Goal: Task Accomplishment & Management: Manage account settings

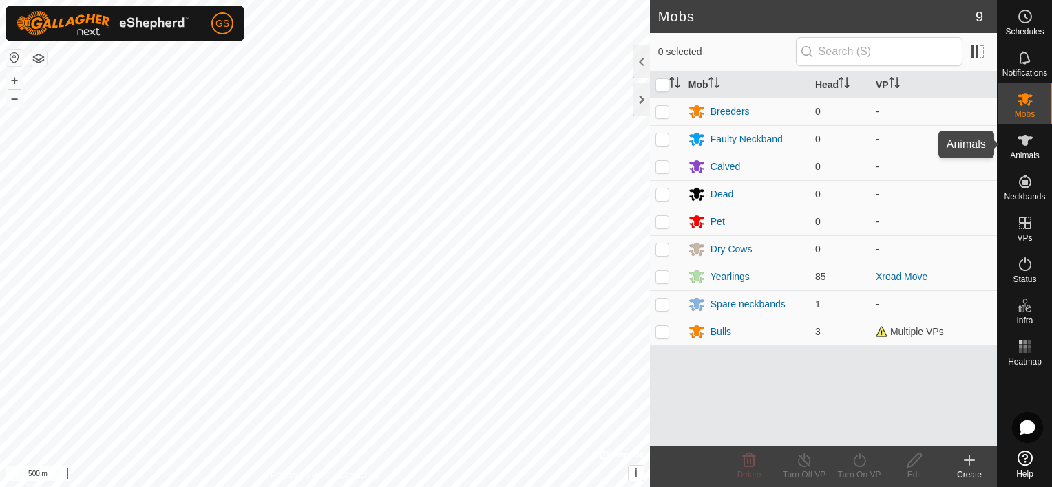
click at [1020, 151] on span "Animals" at bounding box center [1025, 155] width 30 height 8
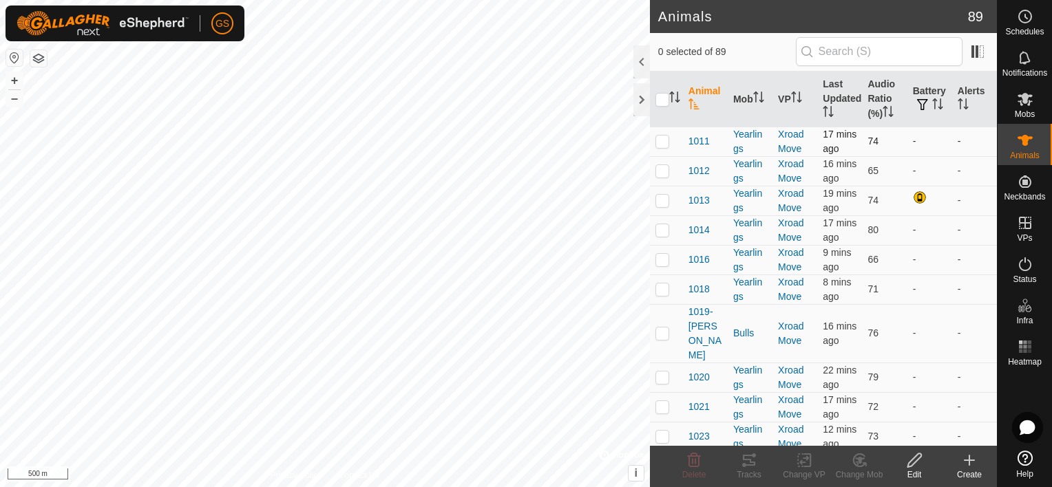
click at [666, 147] on p-checkbox at bounding box center [662, 141] width 14 height 11
checkbox input "true"
click at [662, 176] on p-checkbox at bounding box center [662, 170] width 14 height 11
checkbox input "true"
click at [664, 206] on p-checkbox at bounding box center [662, 200] width 14 height 11
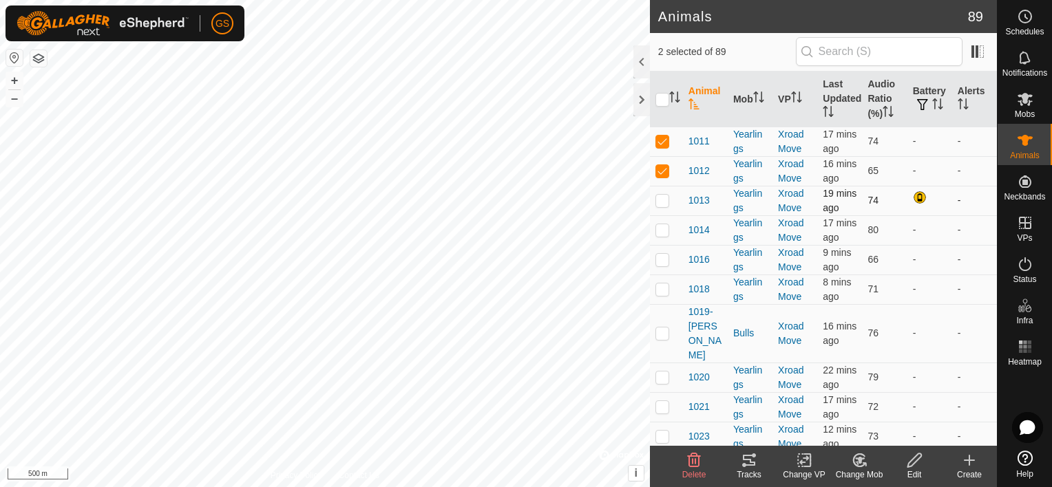
checkbox input "true"
click at [664, 235] on p-checkbox at bounding box center [662, 229] width 14 height 11
checkbox input "true"
click at [666, 265] on p-checkbox at bounding box center [662, 259] width 14 height 11
checkbox input "true"
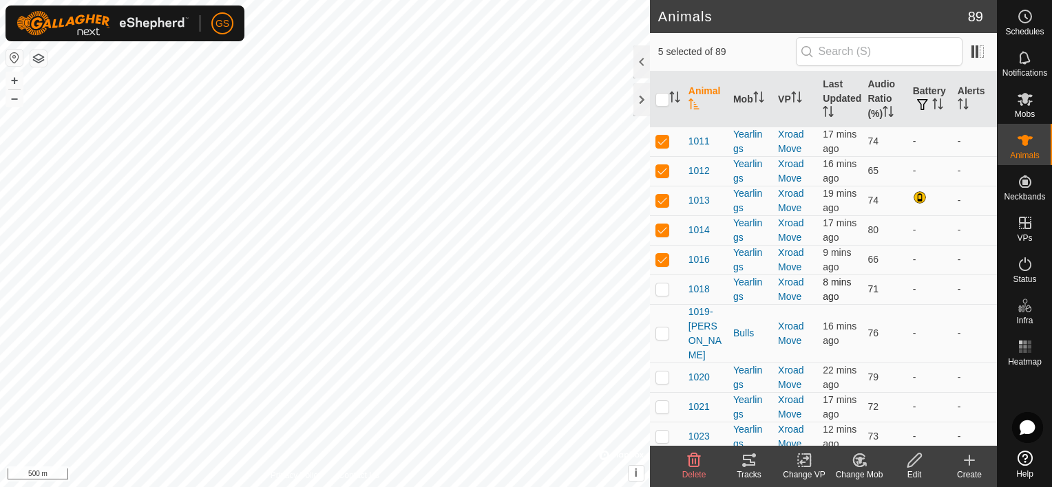
click at [664, 295] on p-checkbox at bounding box center [662, 289] width 14 height 11
checkbox input "true"
click at [664, 363] on td at bounding box center [666, 333] width 33 height 59
checkbox input "true"
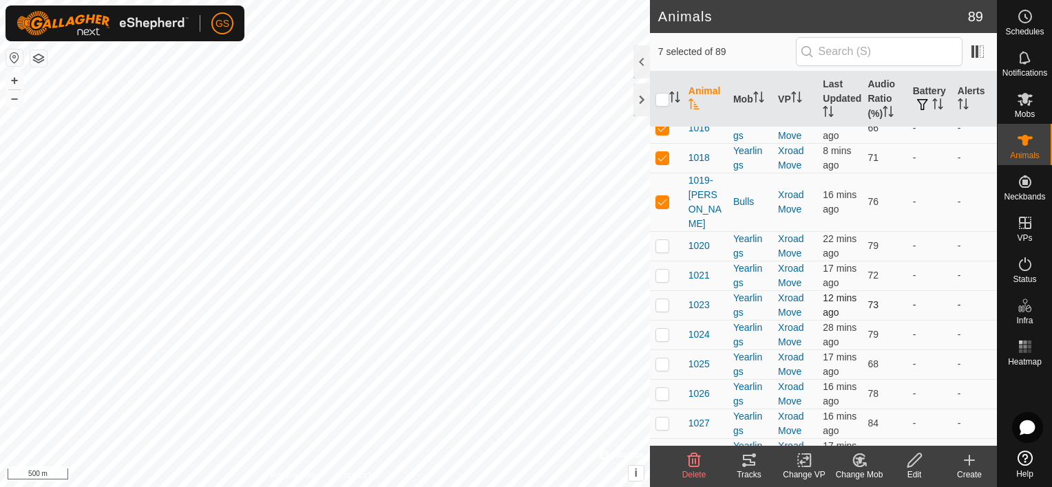
scroll to position [138, 0]
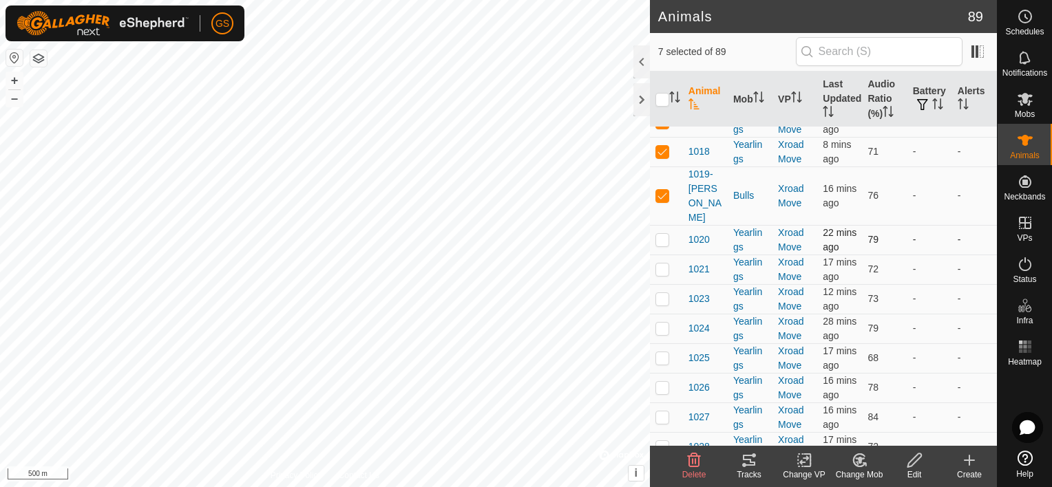
click at [661, 245] on p-tablecheckbox at bounding box center [662, 239] width 14 height 11
checkbox input "true"
click at [664, 284] on td at bounding box center [666, 270] width 33 height 30
checkbox input "true"
click at [664, 304] on p-checkbox at bounding box center [662, 298] width 14 height 11
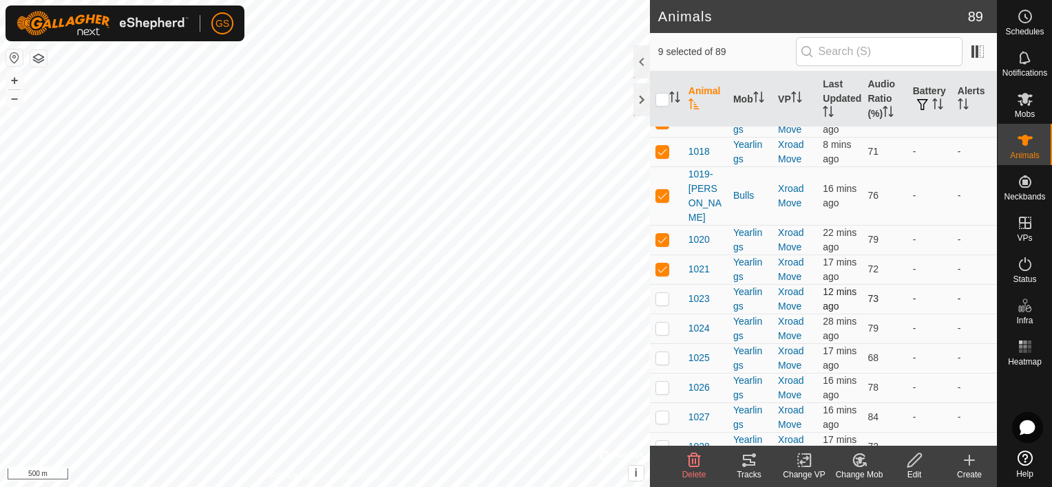
checkbox input "true"
click at [745, 460] on icon at bounding box center [749, 460] width 12 height 11
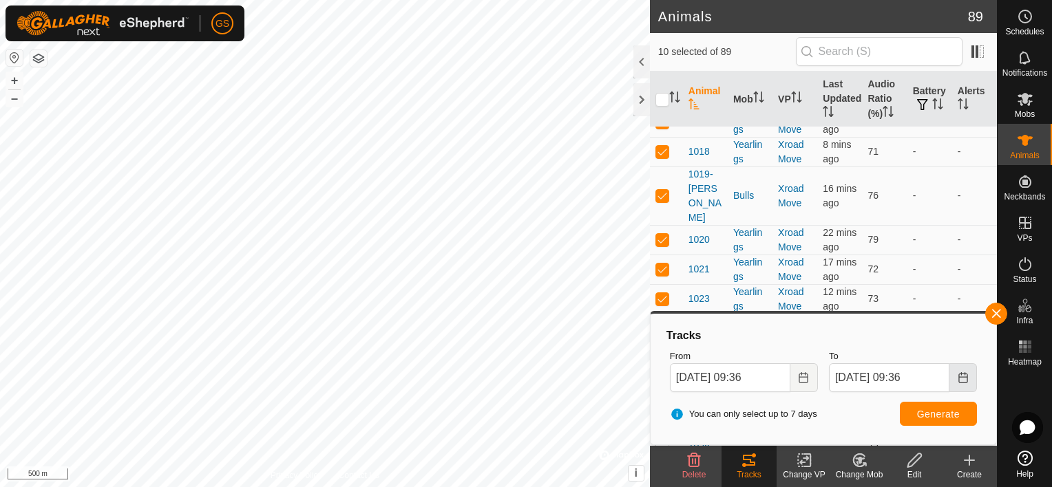
click at [966, 381] on icon "Choose Date" at bounding box center [962, 377] width 9 height 11
click at [796, 374] on button "Choose Date" at bounding box center [804, 377] width 28 height 29
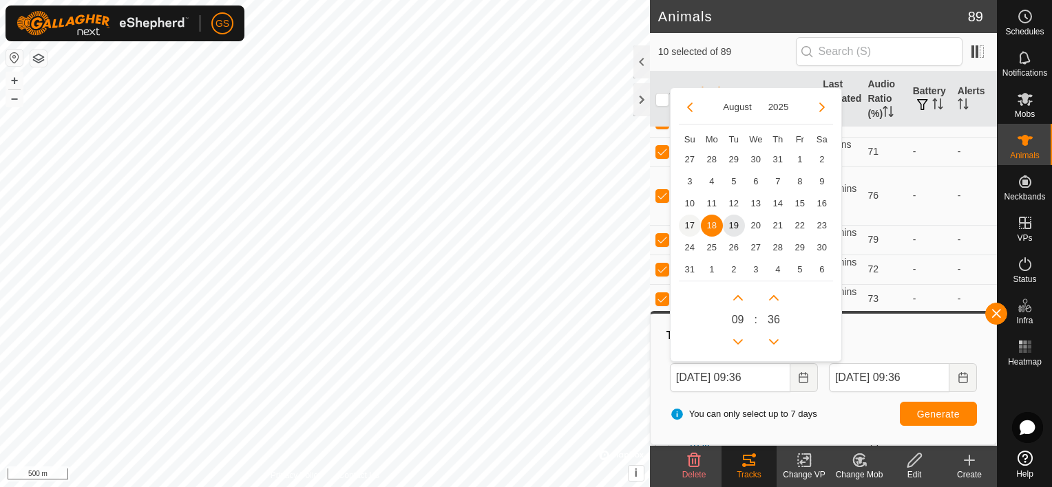
click at [688, 222] on span "17" at bounding box center [690, 226] width 22 height 22
type input "[DATE] 09:36"
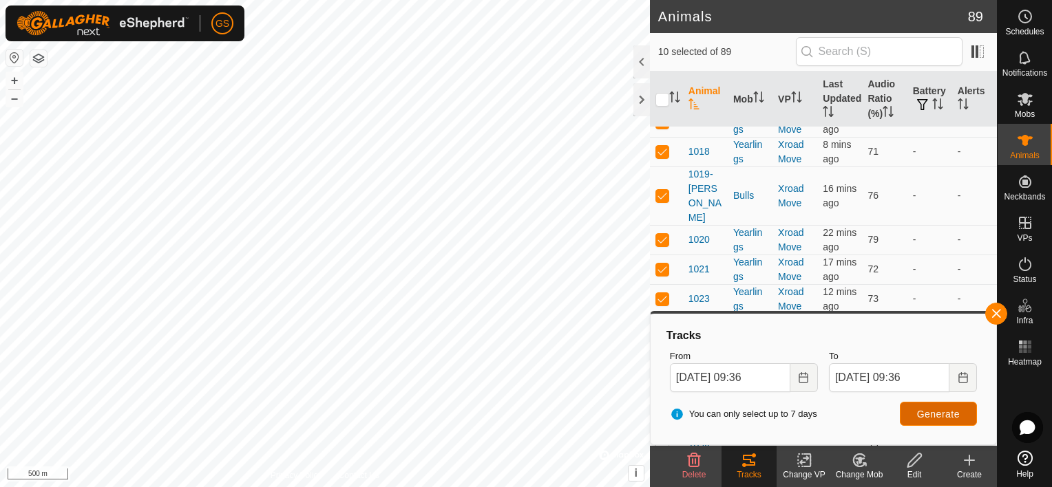
click at [945, 415] on span "Generate" at bounding box center [938, 414] width 43 height 11
click at [865, 99] on th "Audio Ratio (%)" at bounding box center [884, 100] width 45 height 56
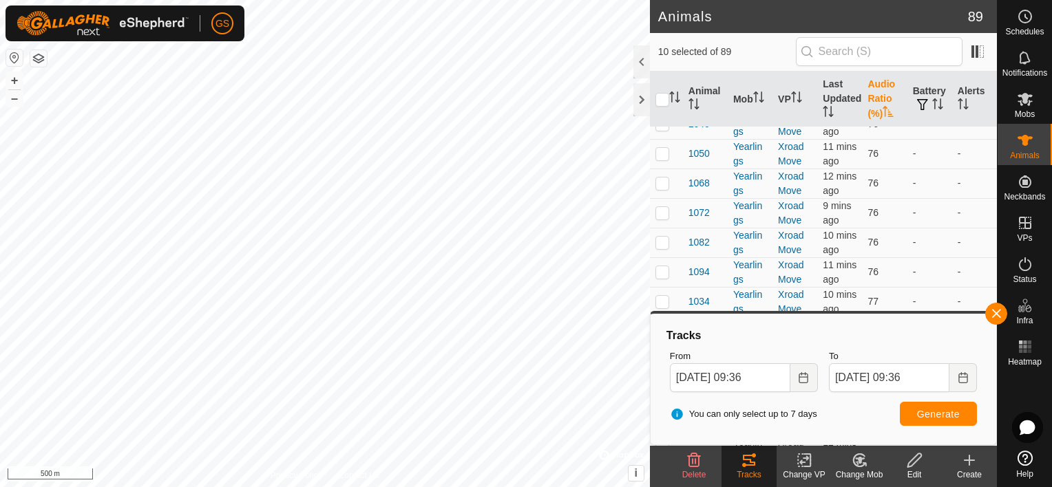
scroll to position [1308, 0]
click at [659, 97] on input "checkbox" at bounding box center [662, 100] width 14 height 14
checkbox input "true"
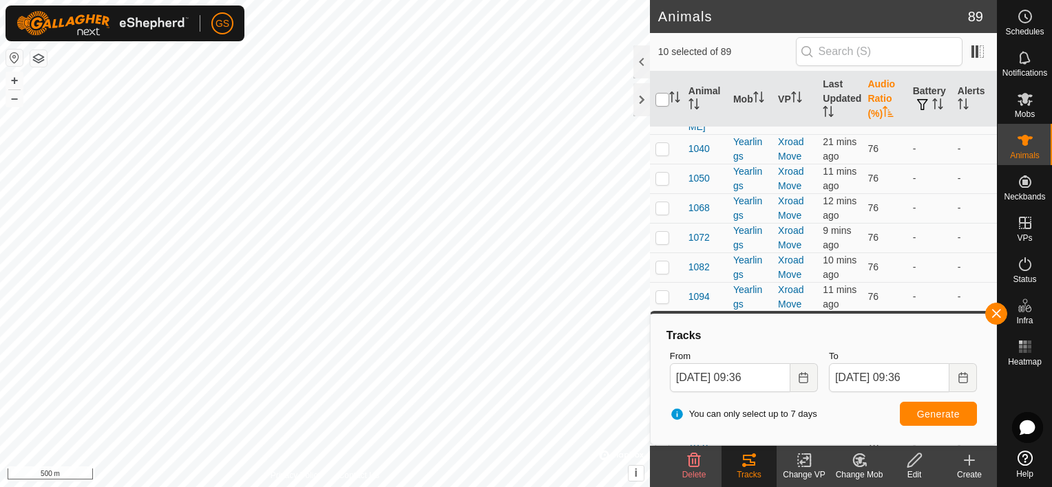
checkbox input "true"
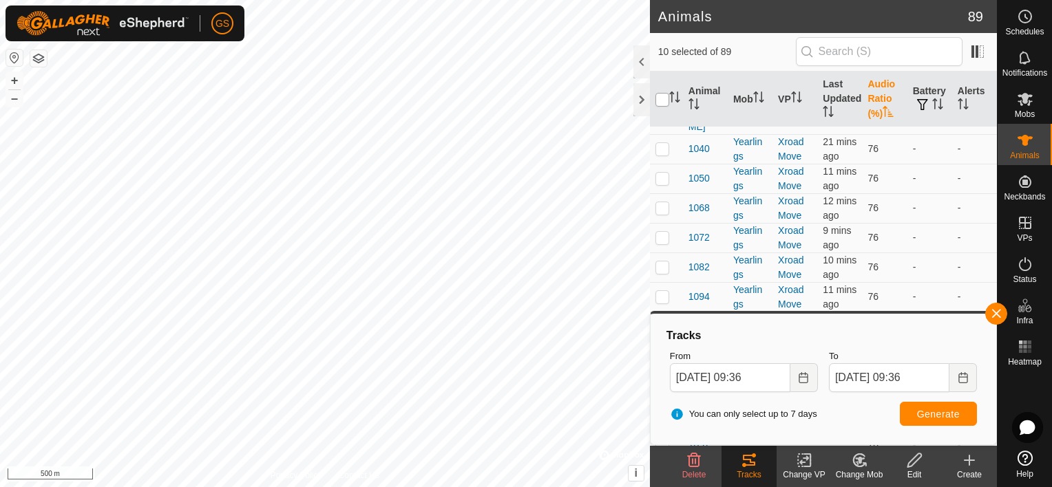
checkbox input "true"
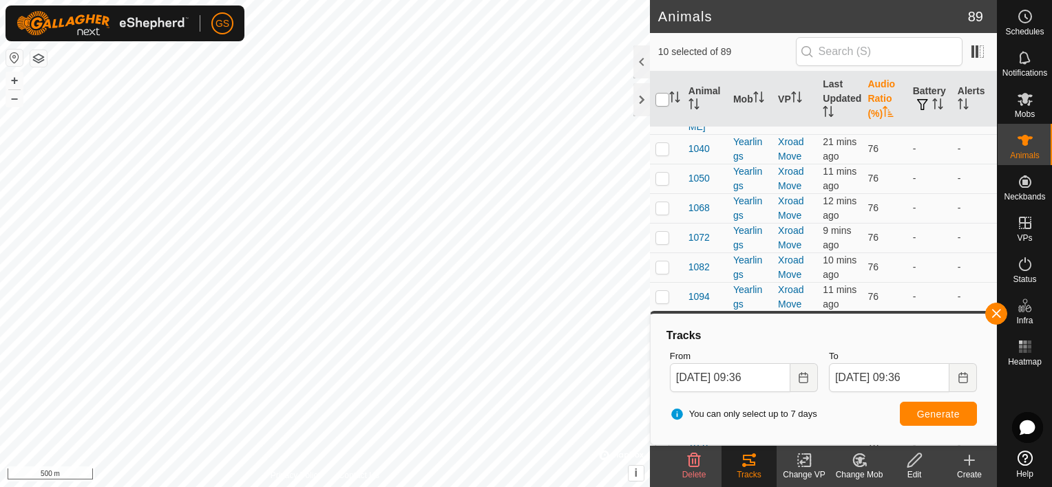
checkbox input "true"
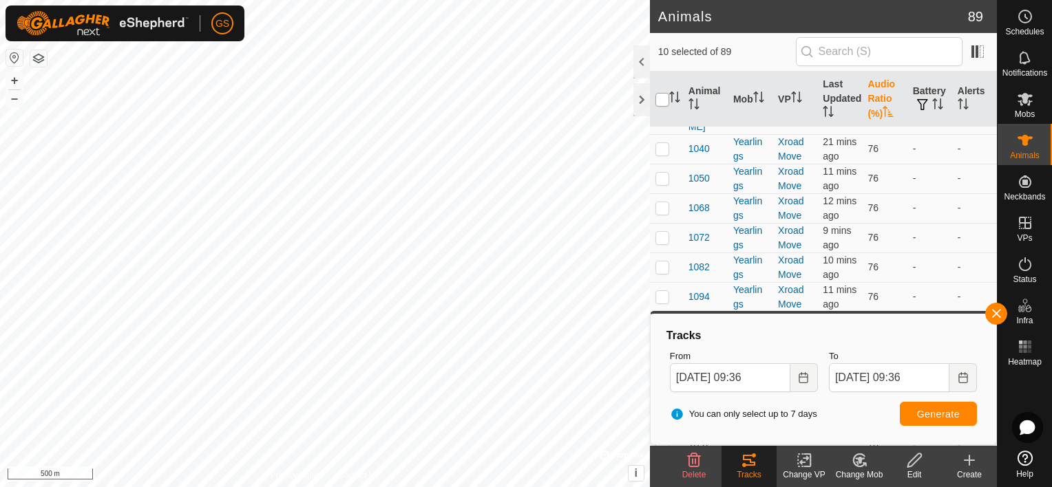
checkbox input "true"
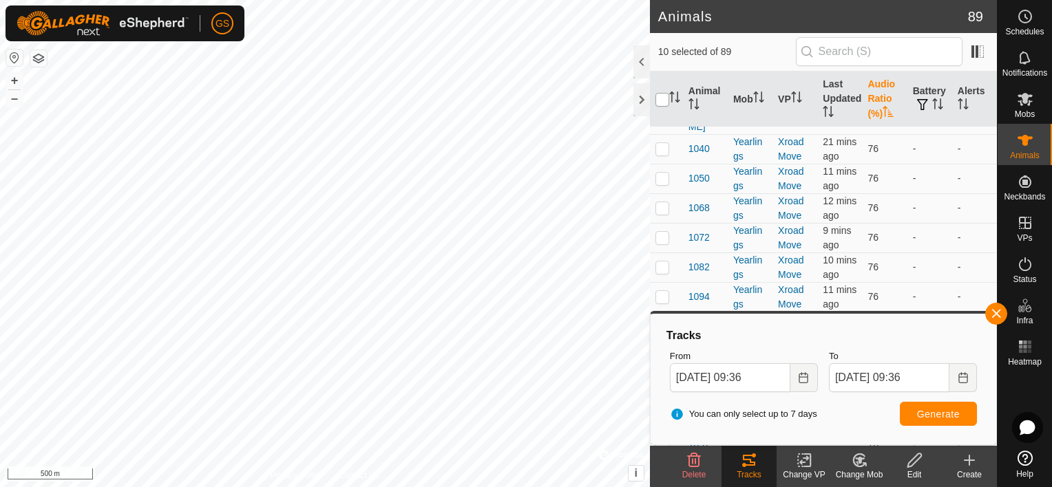
checkbox input "true"
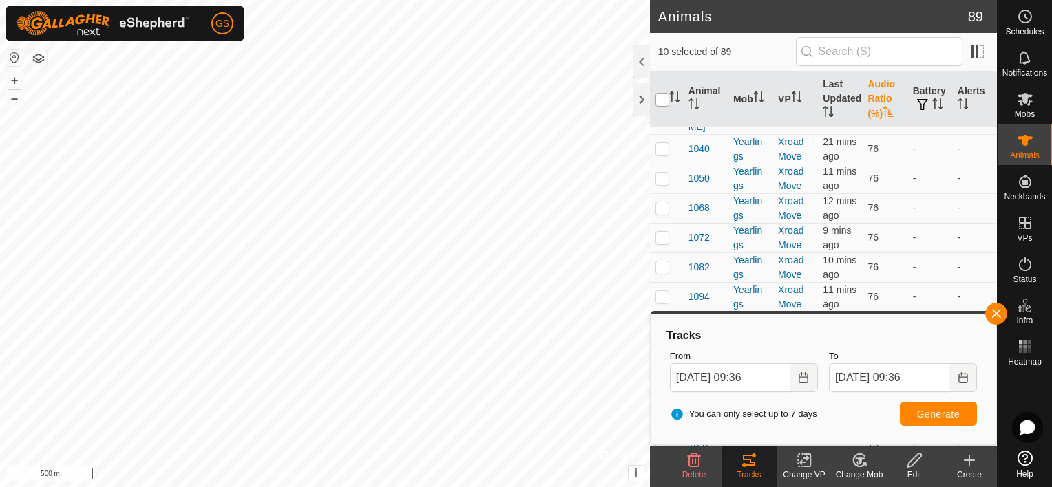
checkbox input "true"
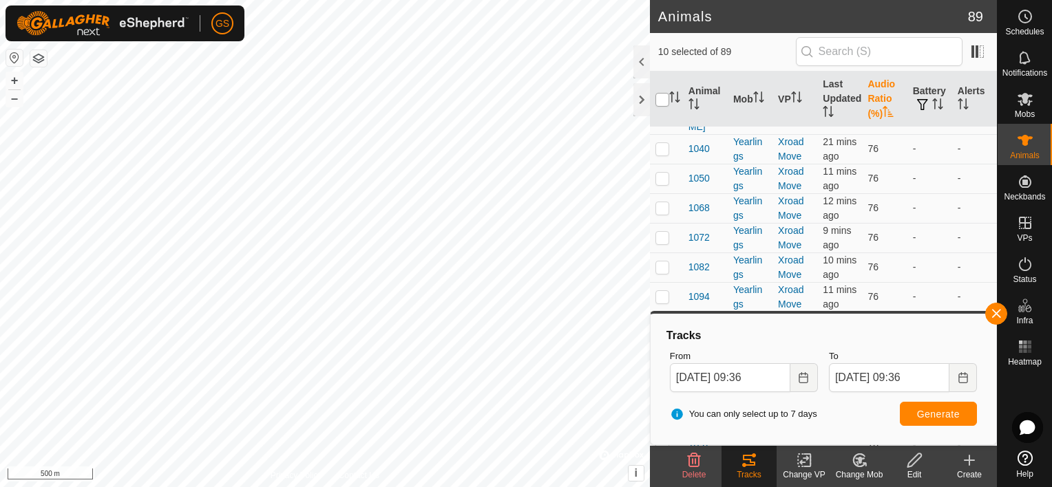
checkbox input "true"
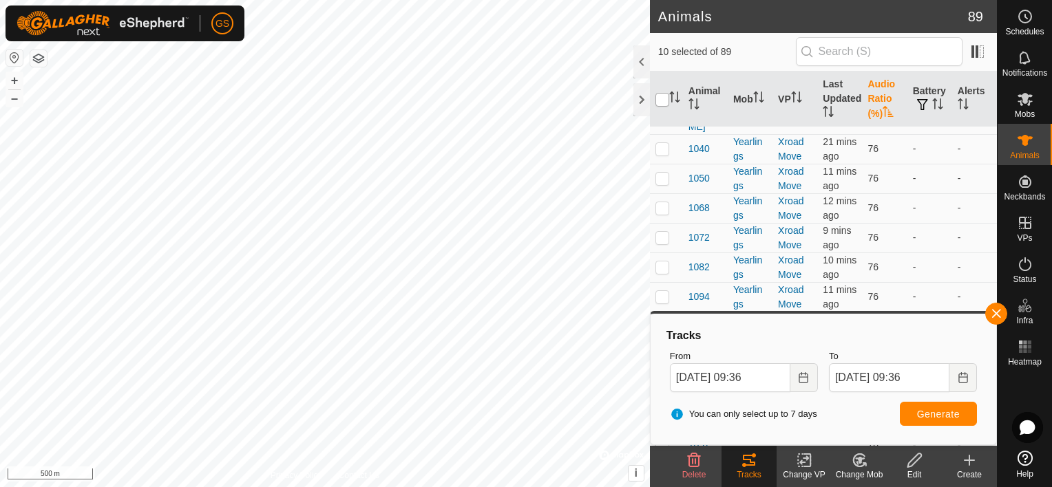
checkbox input "true"
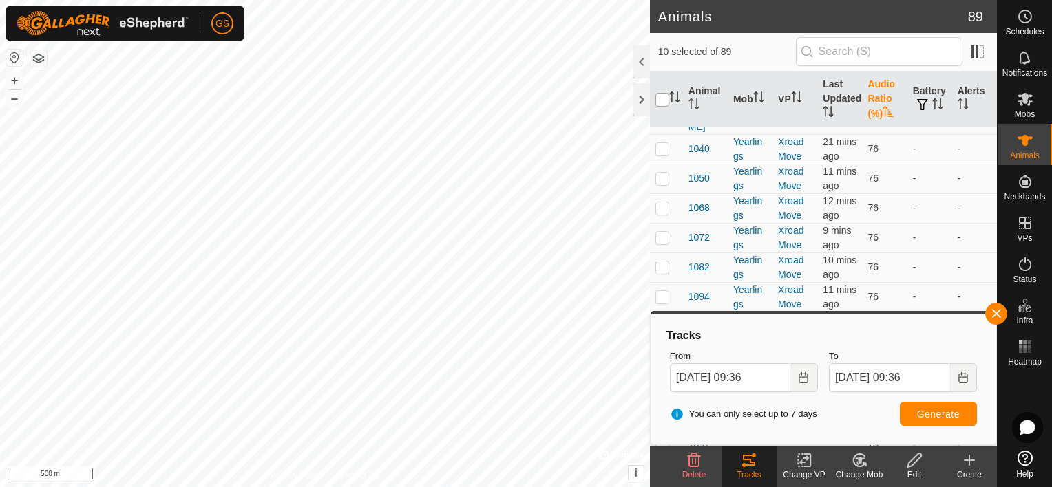
checkbox input "true"
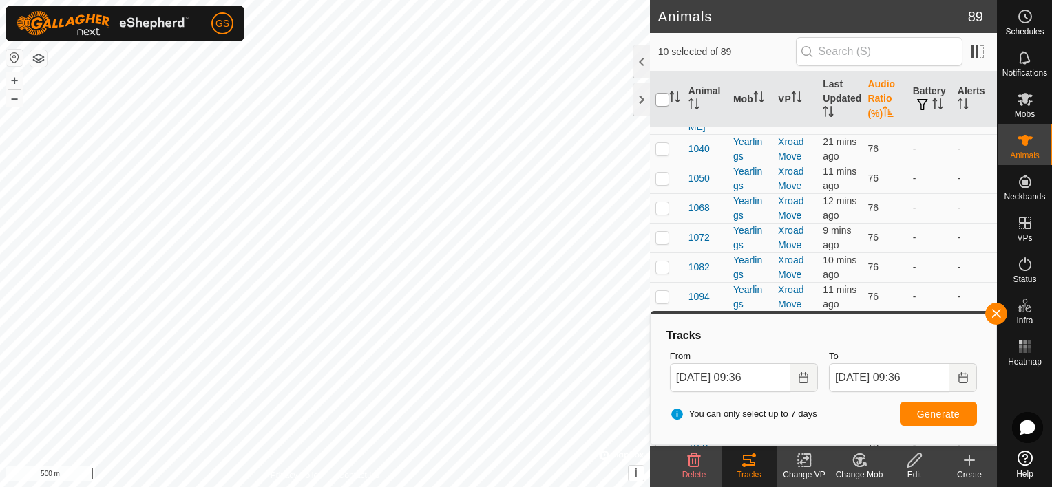
checkbox input "true"
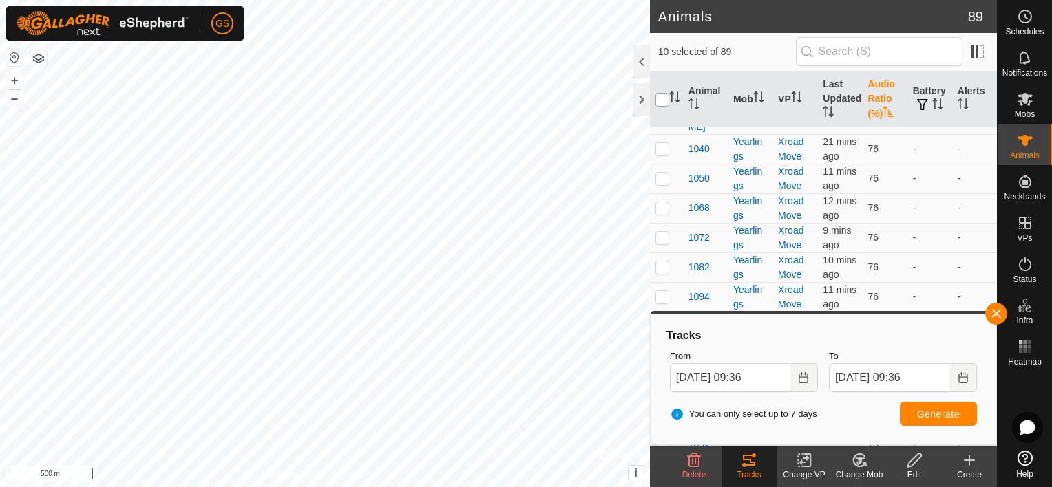
checkbox input "true"
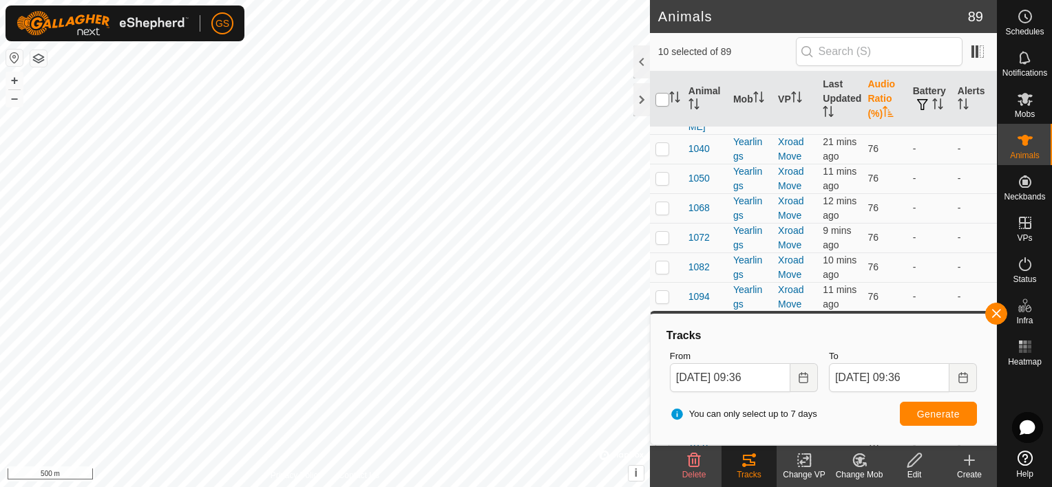
checkbox input "true"
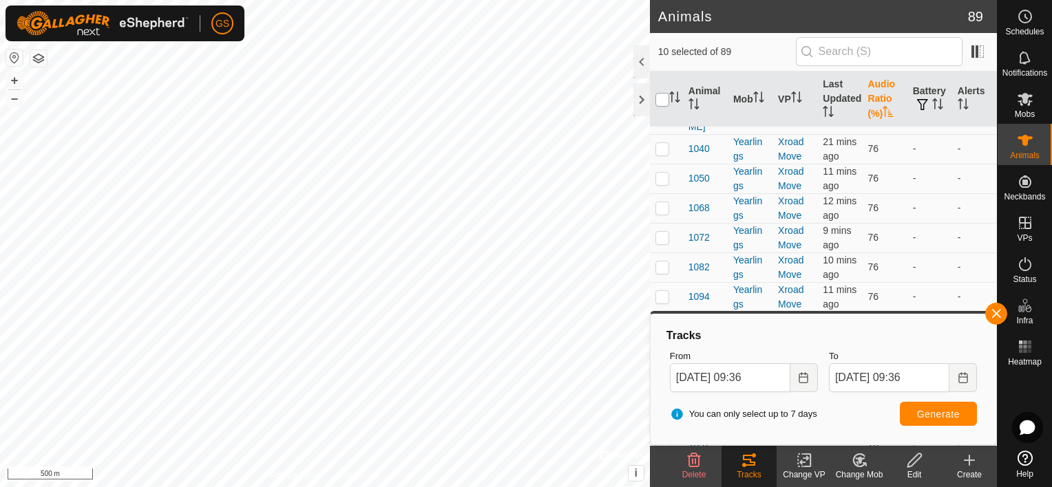
checkbox input "true"
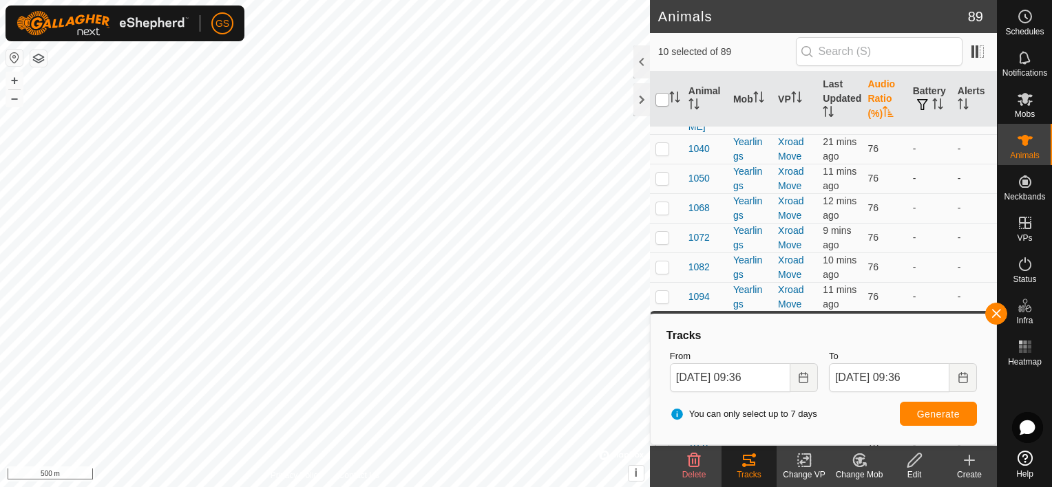
checkbox input "true"
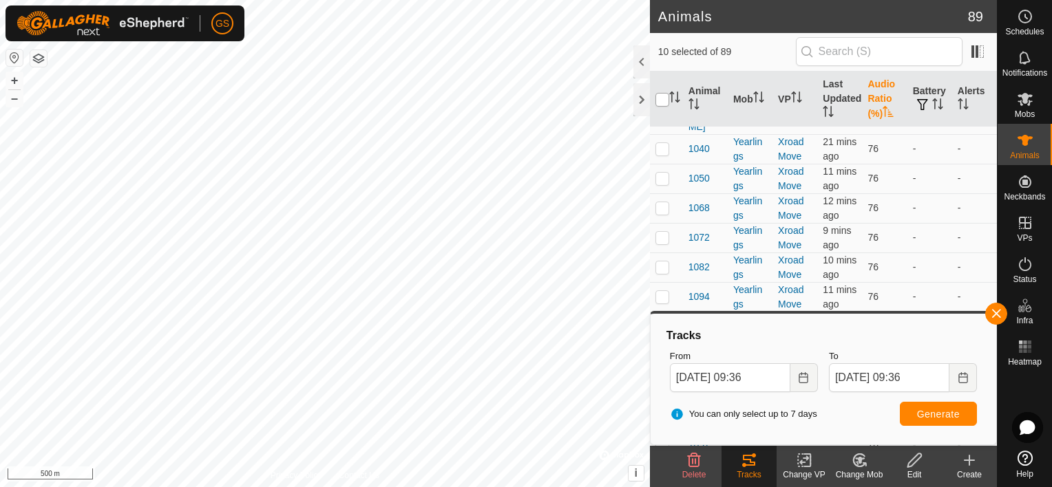
checkbox input "true"
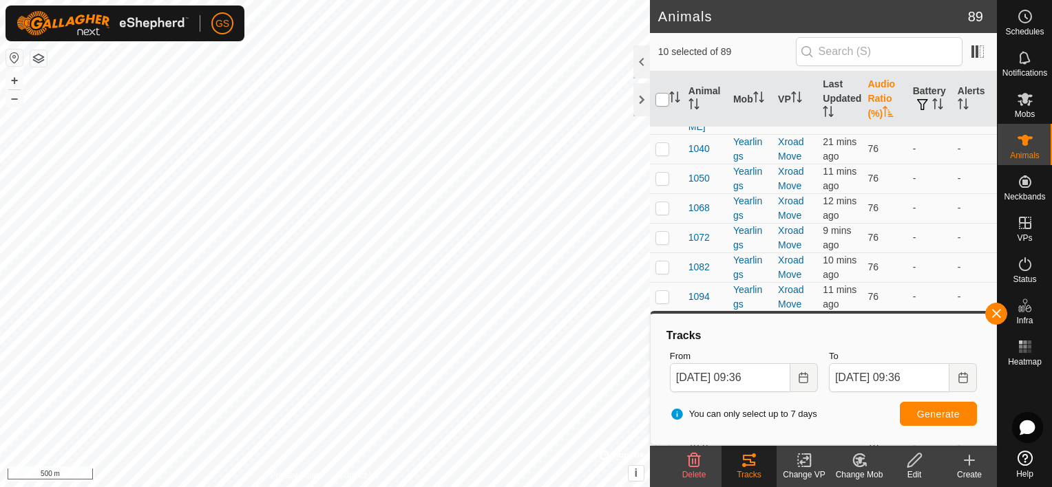
checkbox input "true"
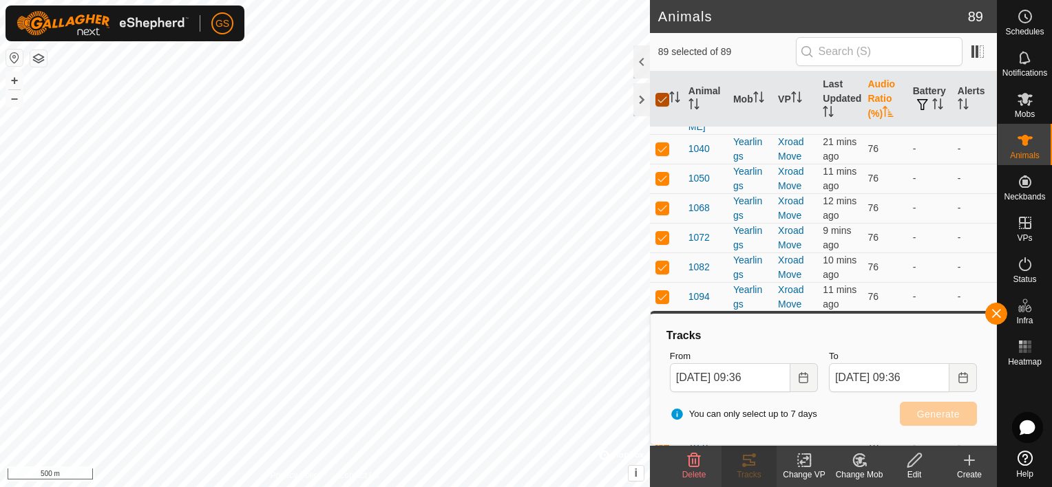
click at [659, 97] on input "checkbox" at bounding box center [662, 100] width 14 height 14
checkbox input "false"
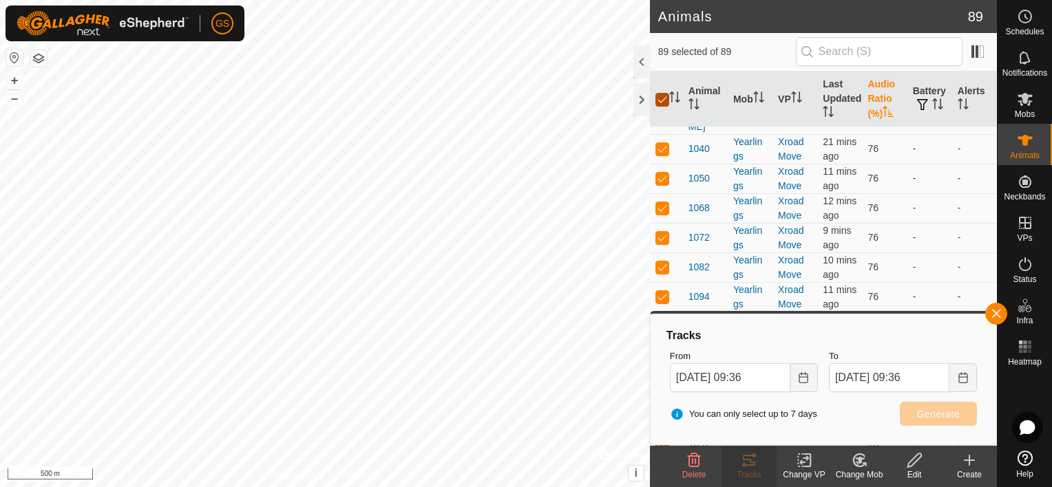
checkbox input "false"
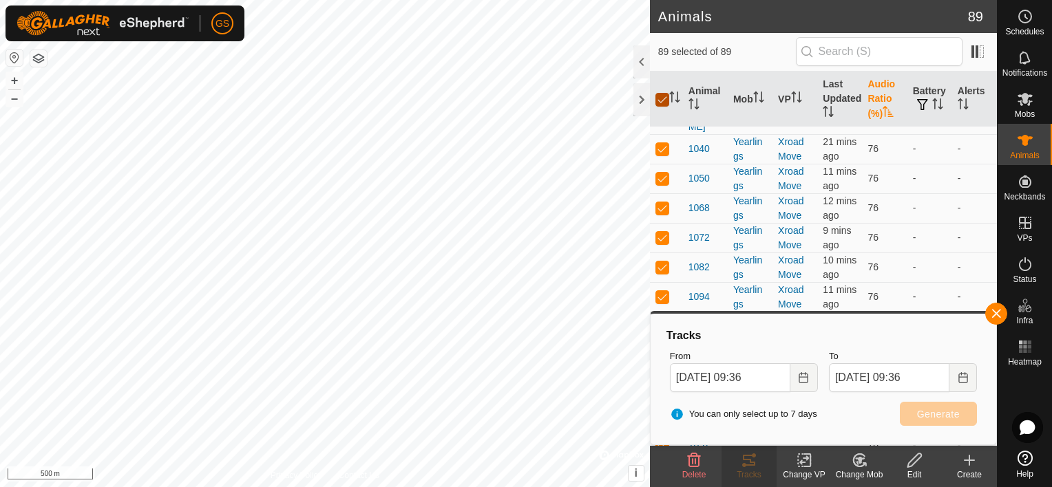
checkbox input "false"
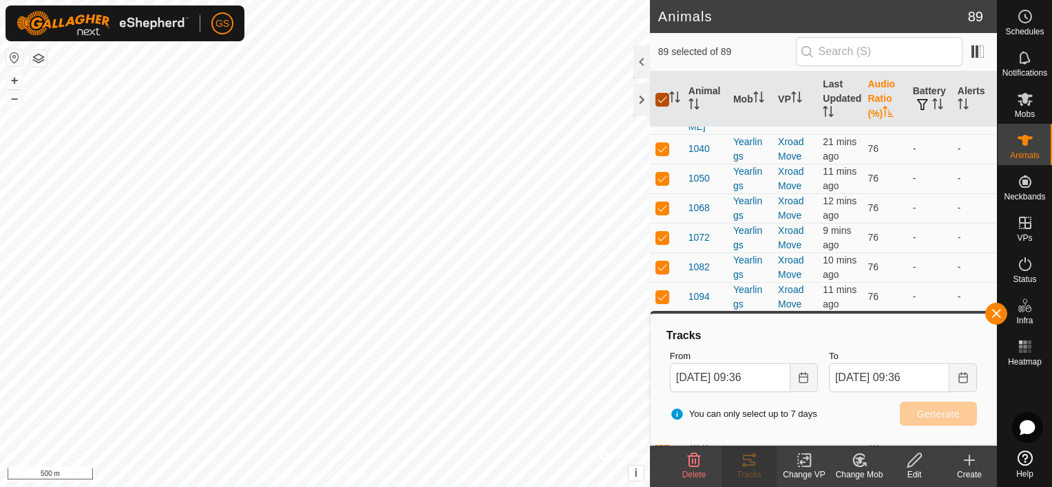
checkbox input "false"
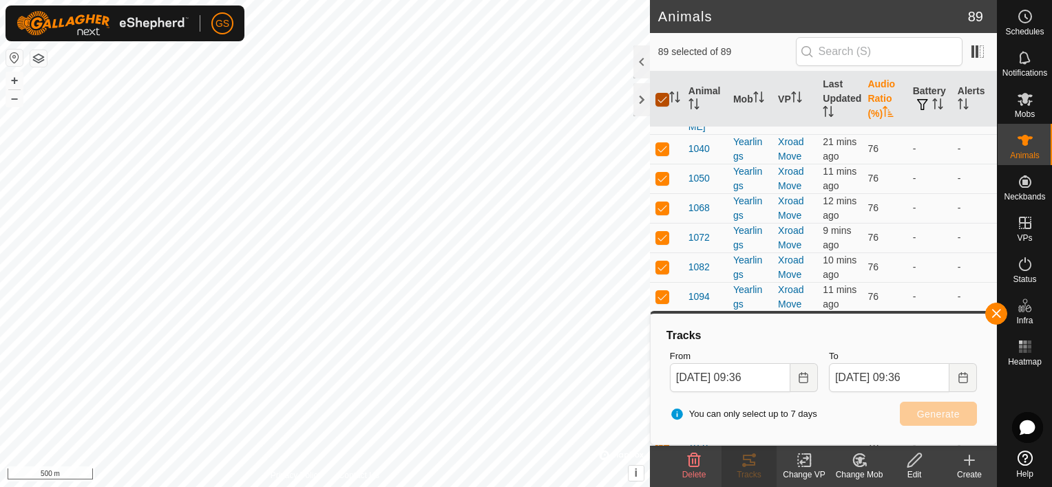
checkbox input "false"
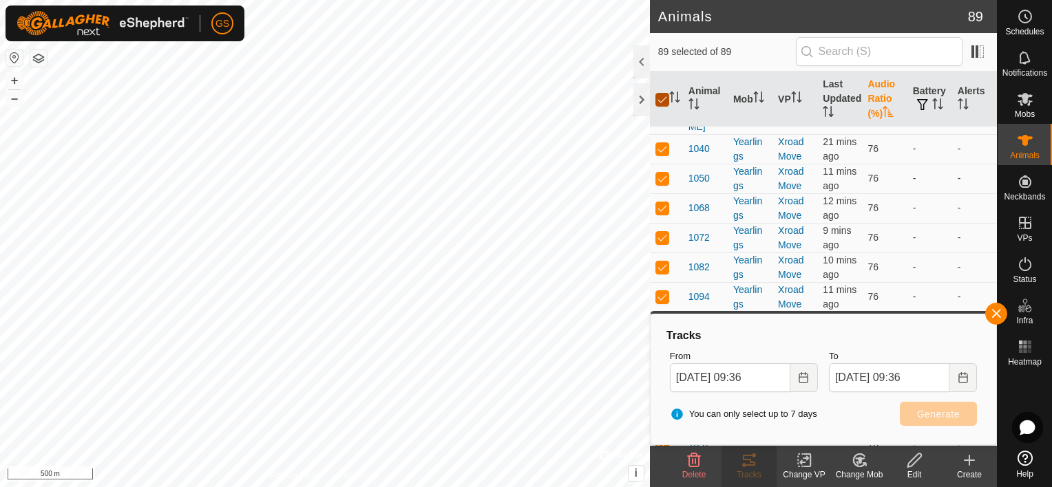
checkbox input "false"
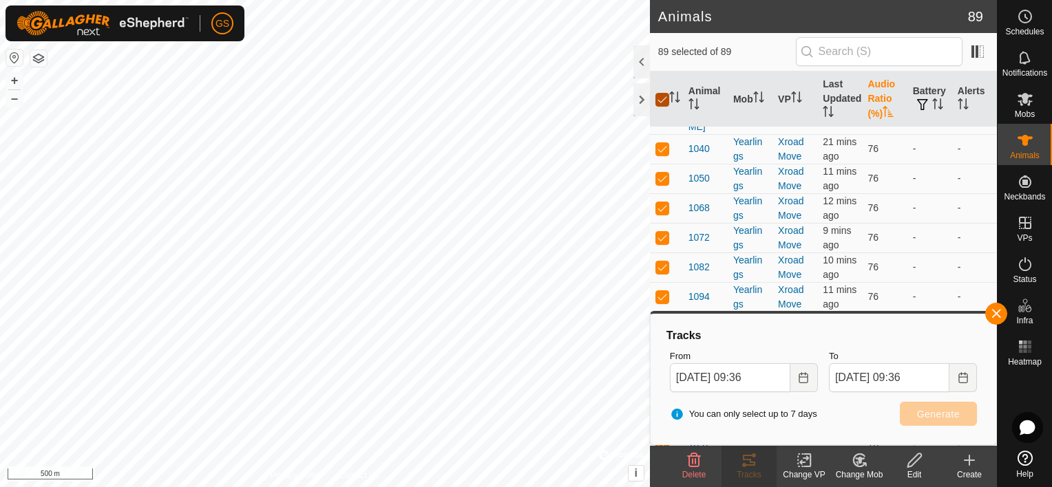
checkbox input "false"
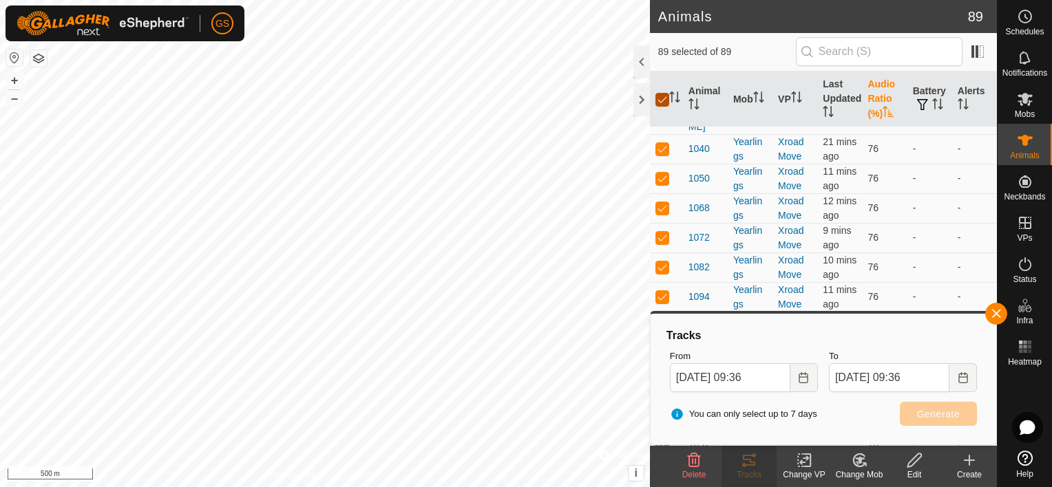
checkbox input "false"
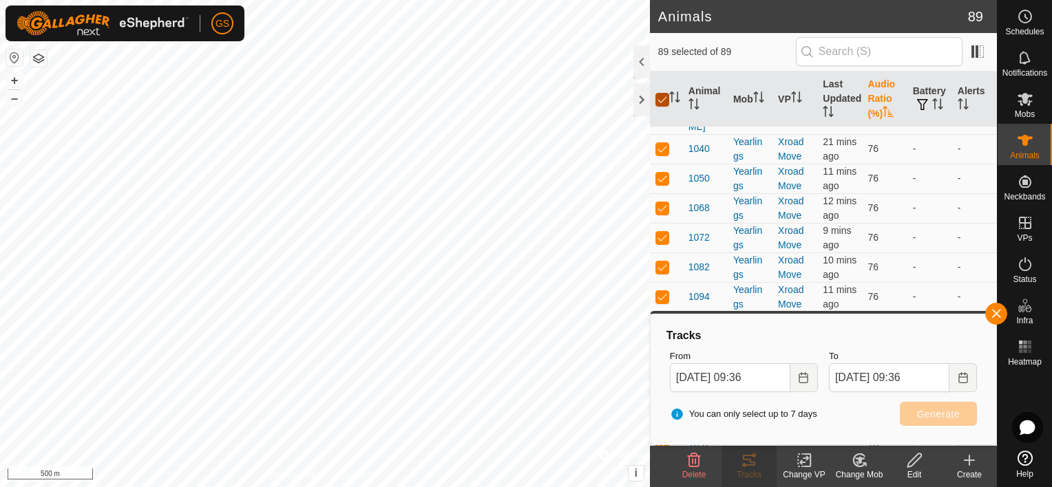
checkbox input "false"
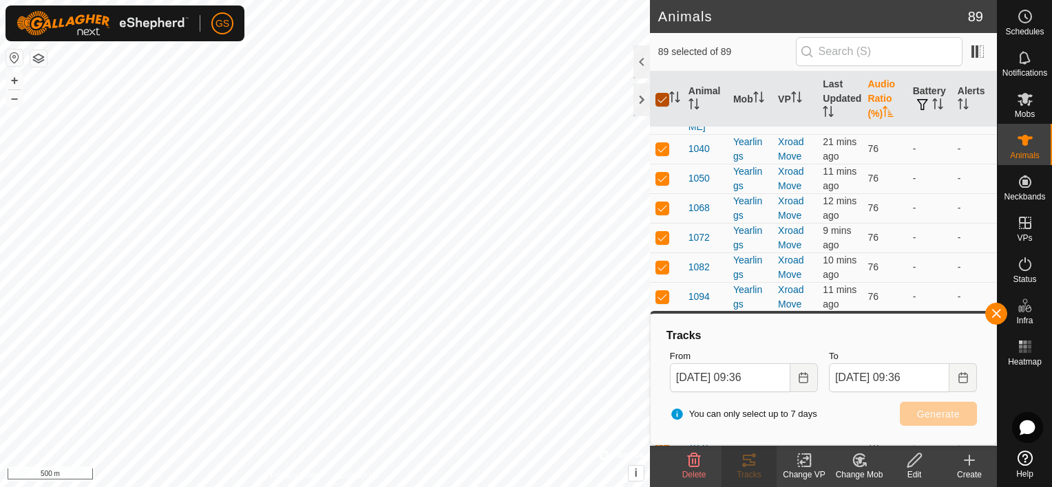
checkbox input "false"
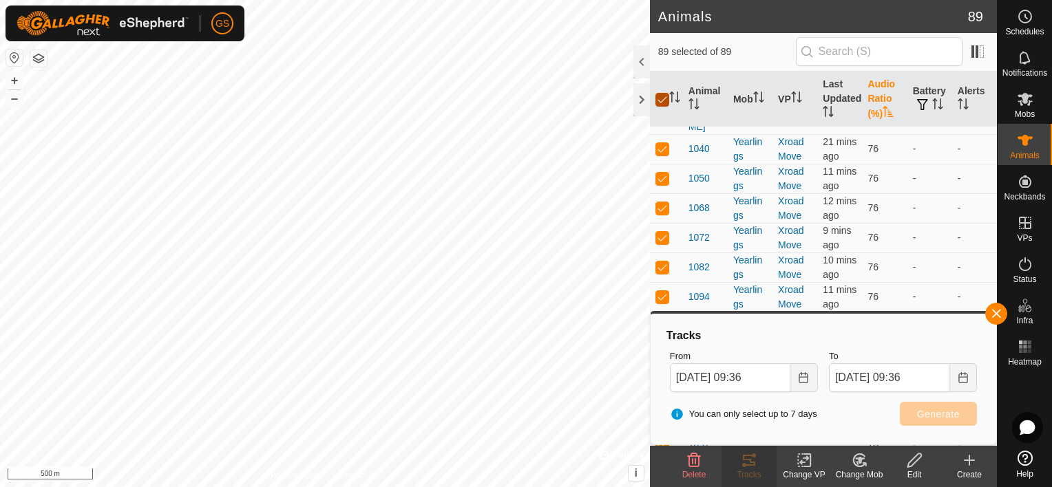
checkbox input "false"
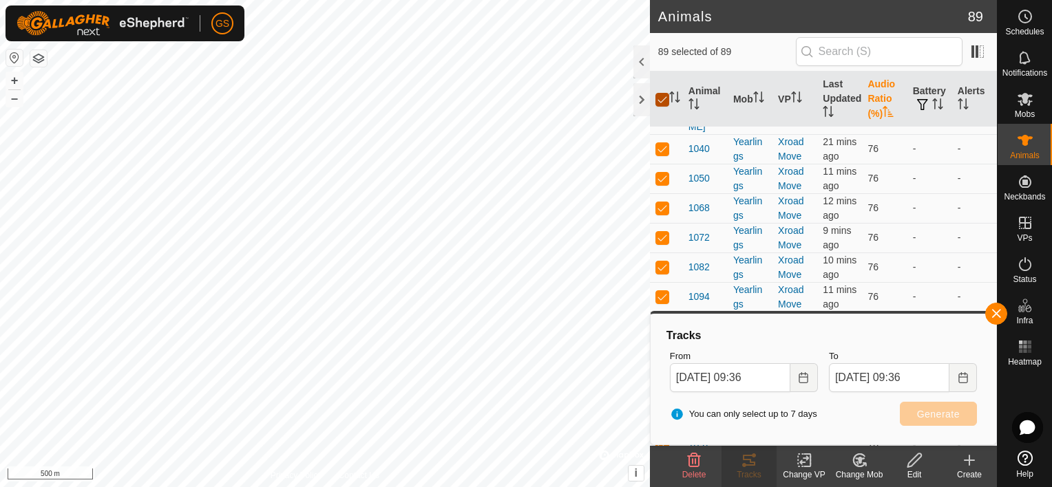
checkbox input "false"
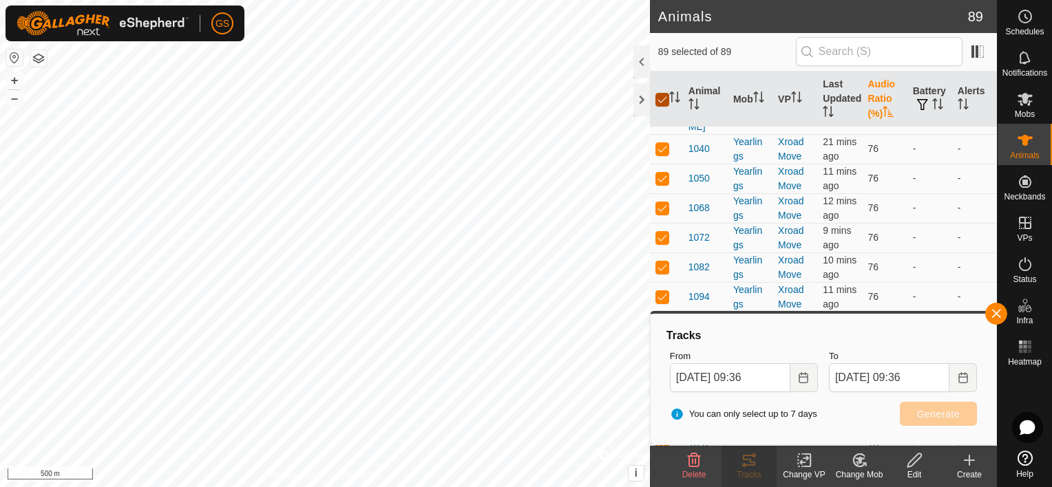
checkbox input "false"
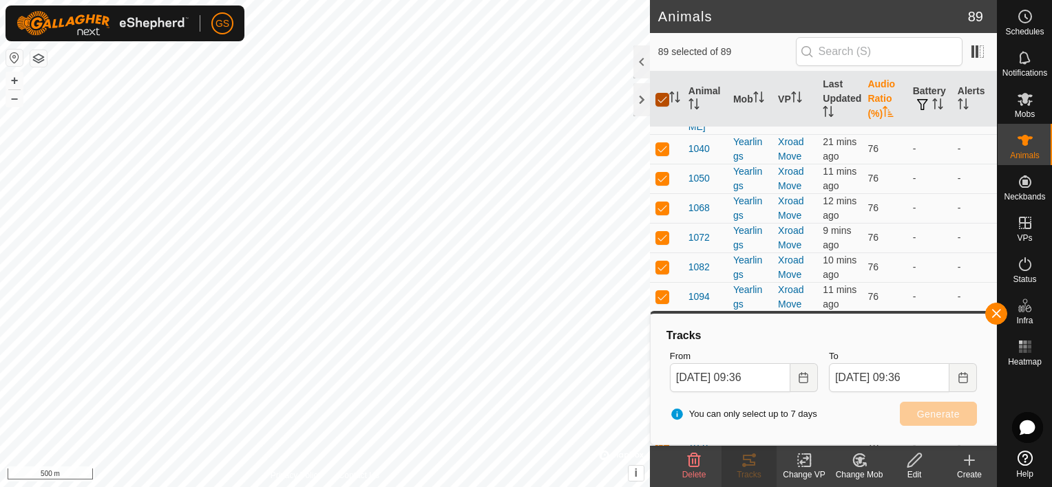
checkbox input "false"
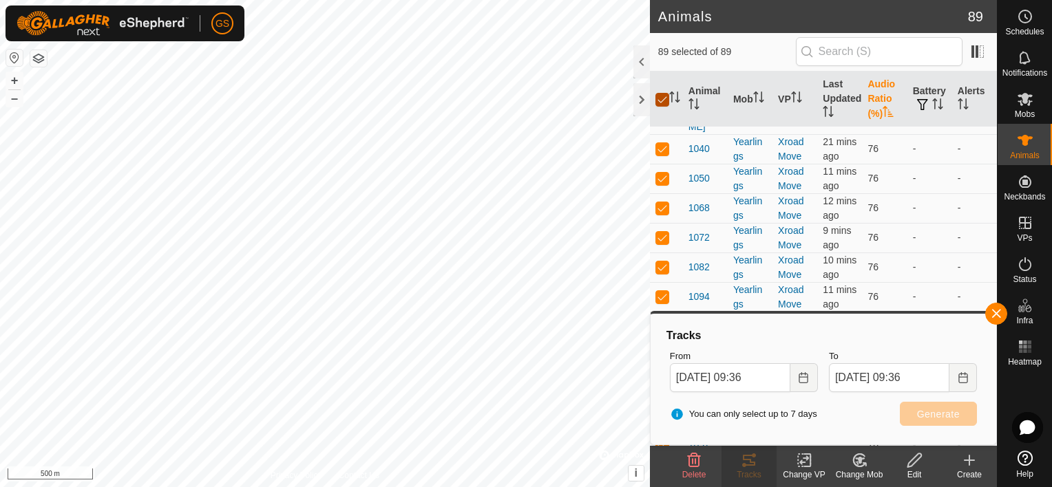
checkbox input "false"
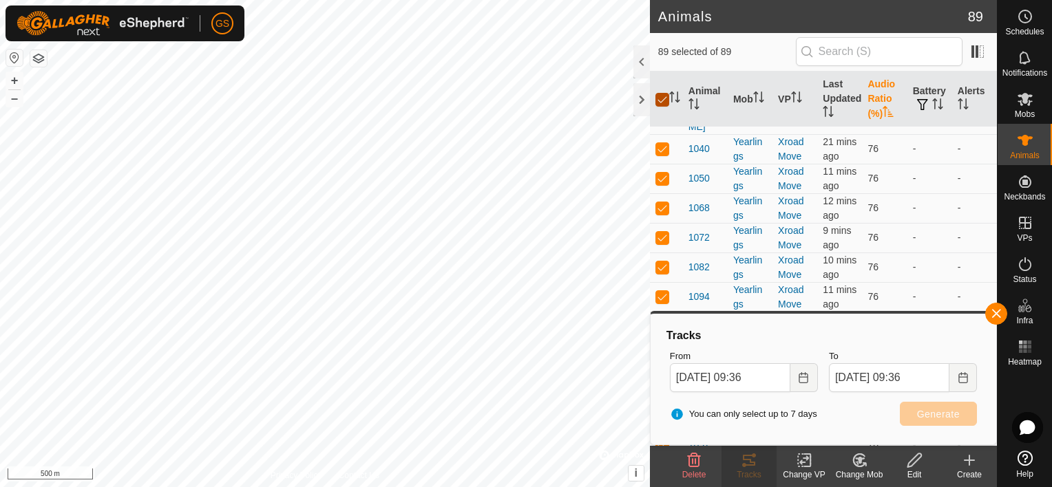
checkbox input "false"
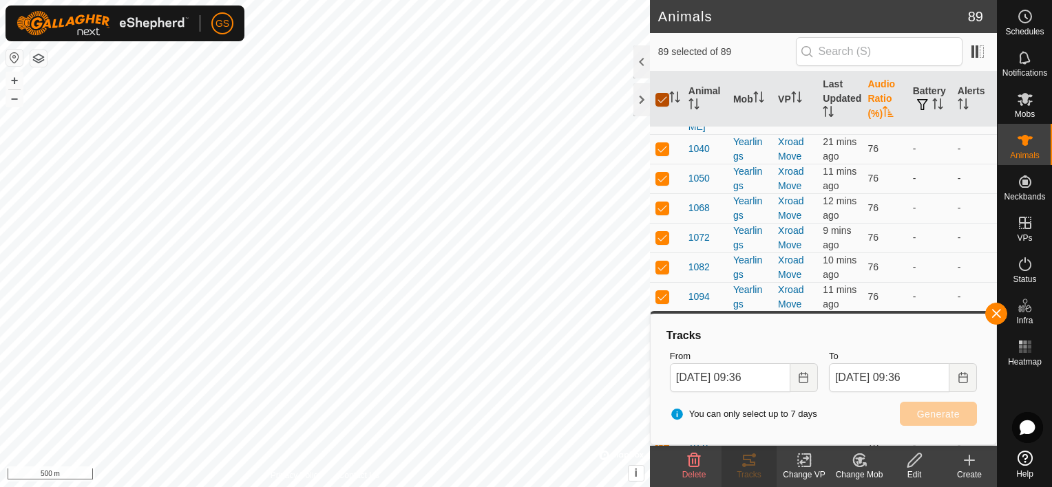
checkbox input "false"
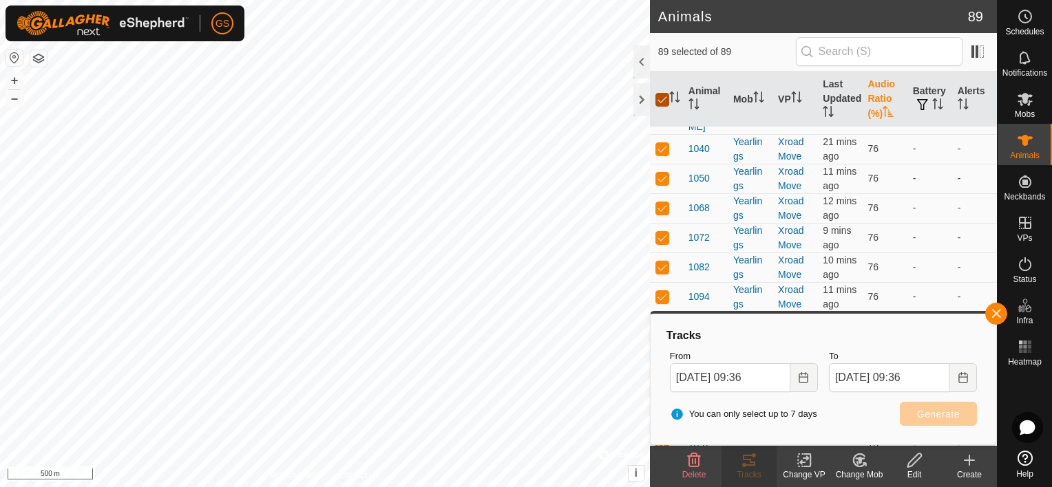
checkbox input "false"
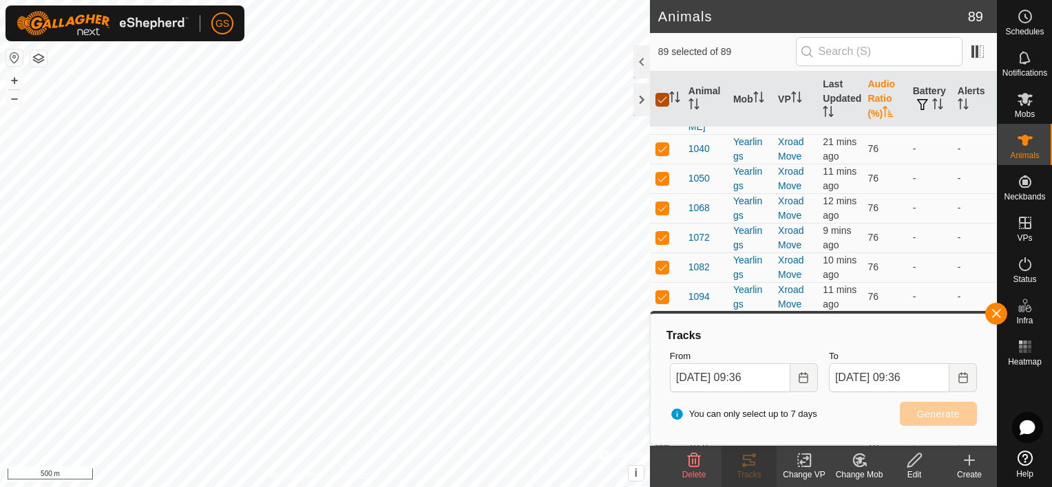
checkbox input "false"
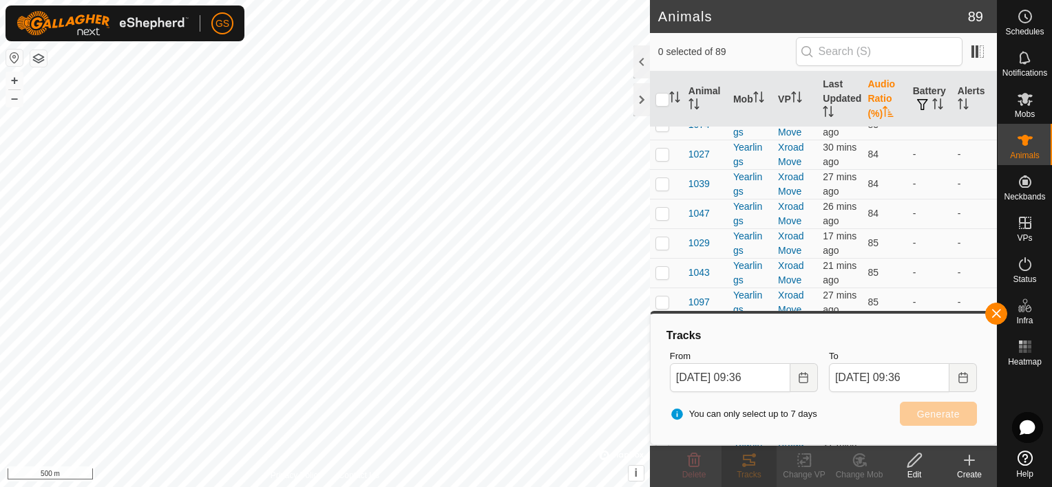
scroll to position [2365, 0]
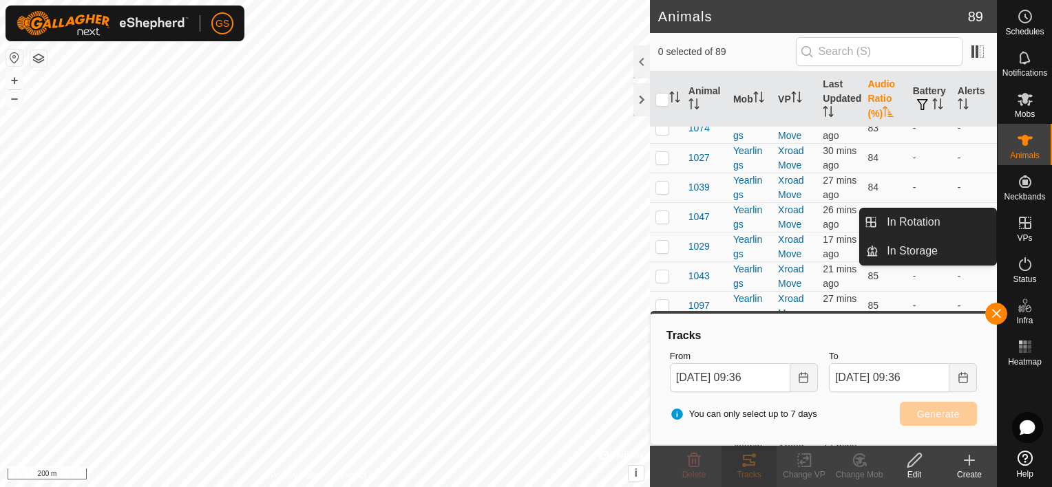
drag, startPoint x: 1019, startPoint y: 208, endPoint x: 1022, endPoint y: 215, distance: 7.2
click at [1022, 215] on icon at bounding box center [1025, 223] width 17 height 17
click at [949, 228] on link "In Rotation" at bounding box center [937, 223] width 118 height 28
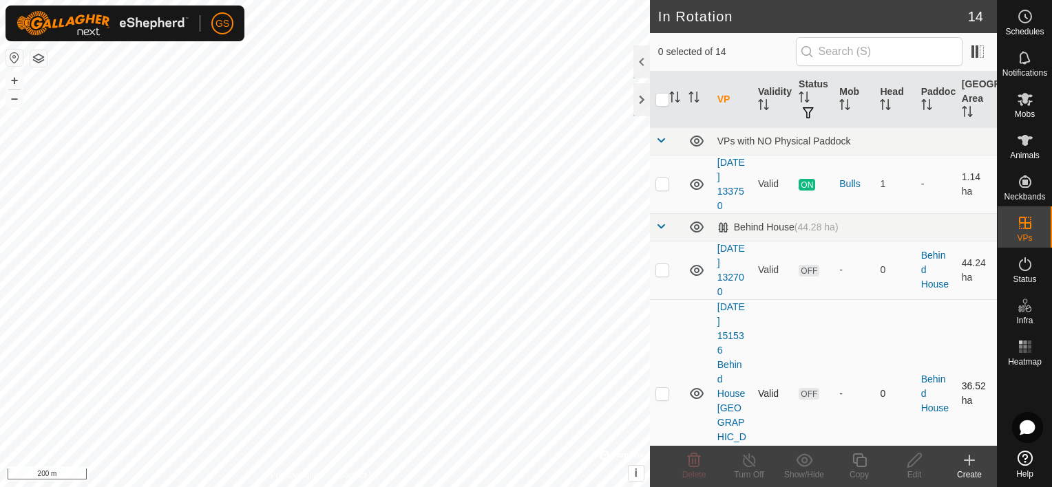
checkbox input "true"
click at [855, 464] on icon at bounding box center [859, 460] width 17 height 17
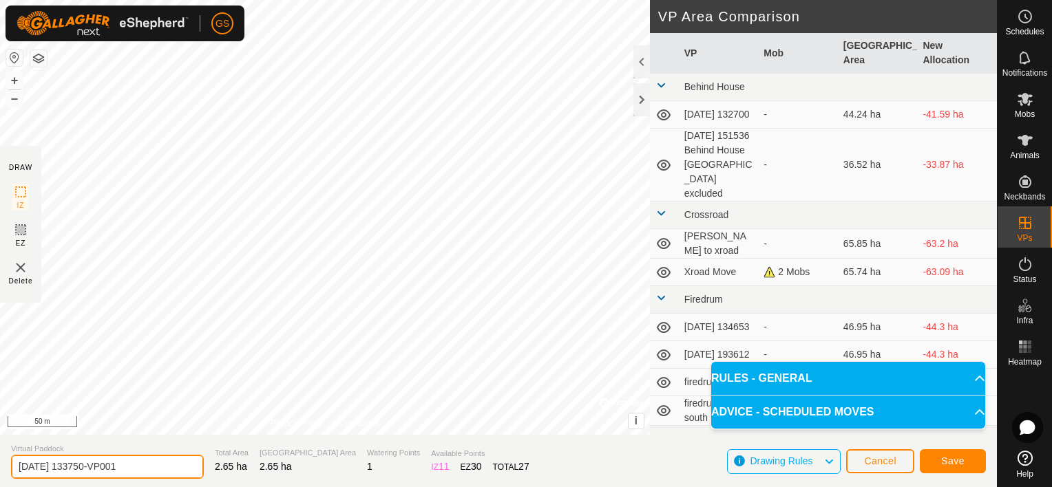
click at [160, 465] on input "[DATE] 133750-VP001" at bounding box center [107, 467] width 193 height 24
drag, startPoint x: 160, startPoint y: 465, endPoint x: -3, endPoint y: 460, distance: 162.5
click at [0, 460] on html "GS Schedules Notifications Mobs Animals Neckbands VPs Status Infra Heatmap Help…" at bounding box center [526, 243] width 1052 height 487
type input "Bull pen and yard"
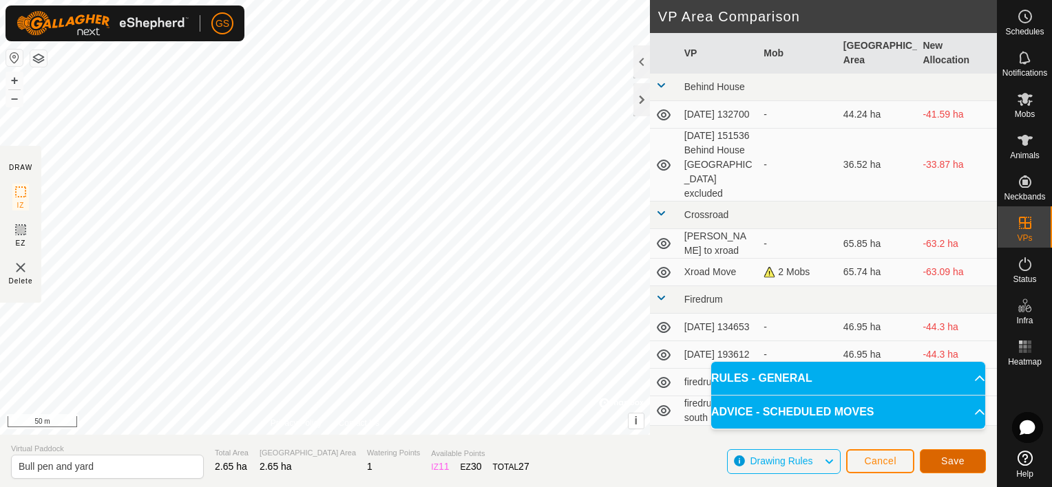
click at [967, 457] on button "Save" at bounding box center [953, 461] width 66 height 24
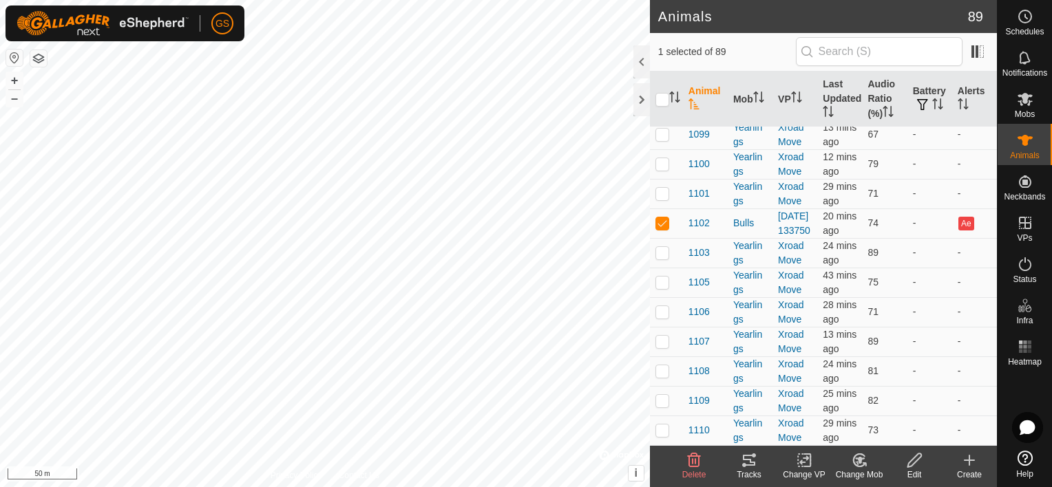
scroll to position [3511, 0]
click at [739, 216] on div "Bulls" at bounding box center [750, 223] width 34 height 14
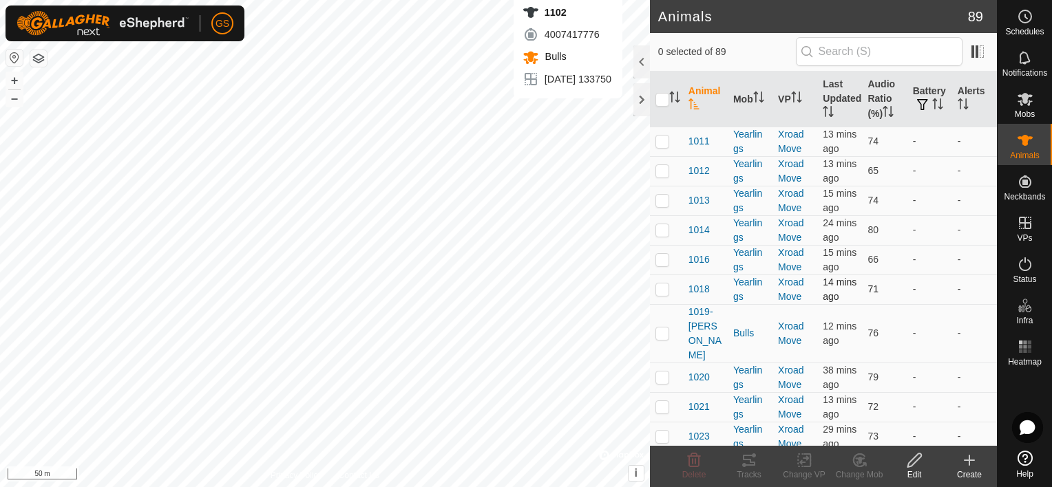
checkbox input "true"
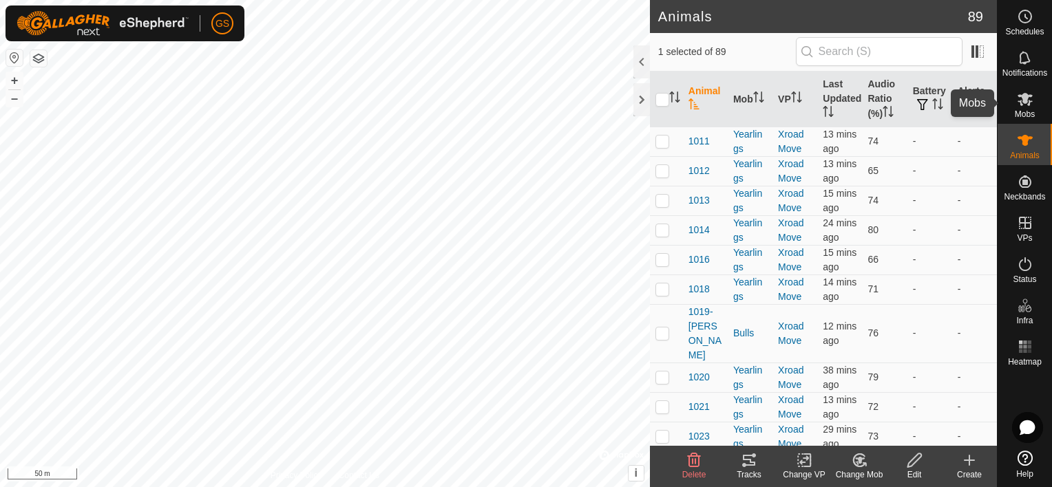
click at [1037, 109] on div "Mobs" at bounding box center [1024, 103] width 54 height 41
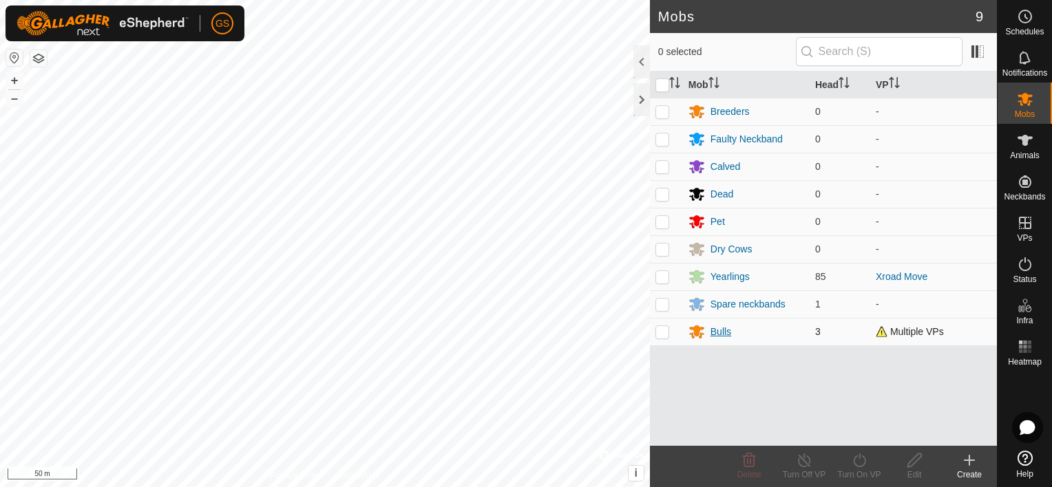
click at [724, 331] on div "Bulls" at bounding box center [720, 332] width 21 height 14
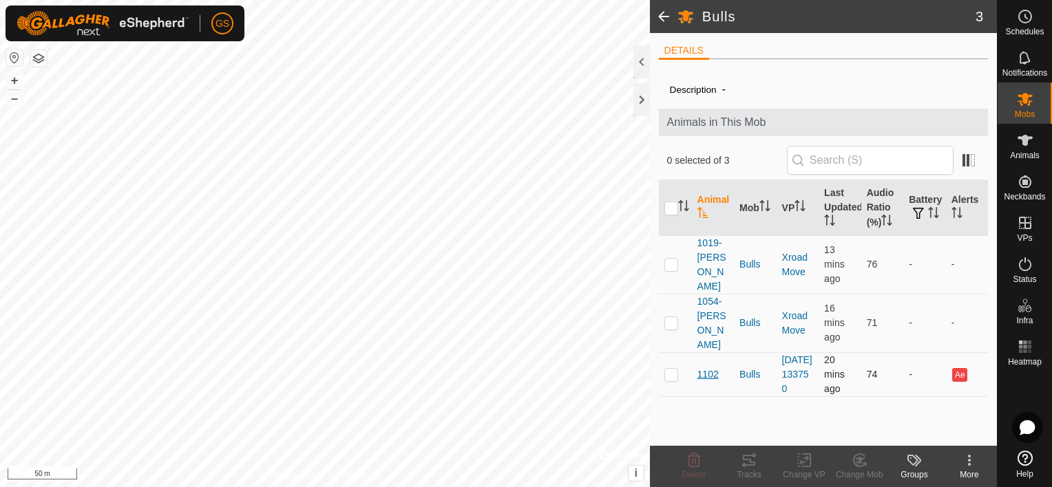
click at [708, 368] on span "1102" at bounding box center [707, 375] width 21 height 14
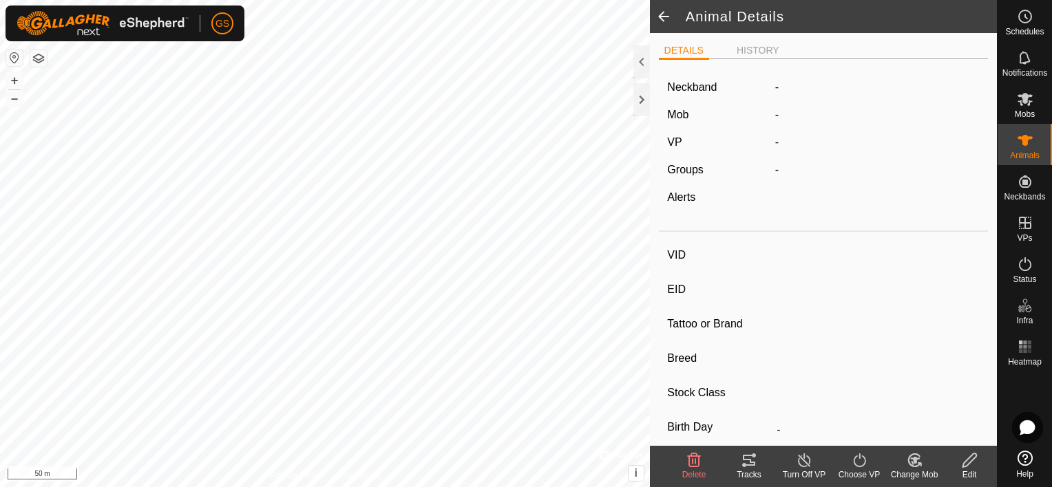
type input "1102"
type input "-"
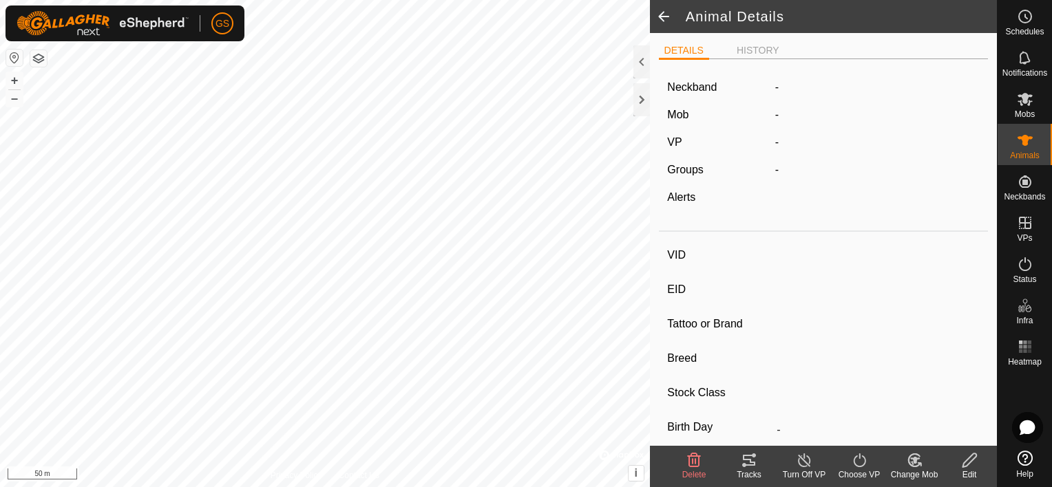
type input "-"
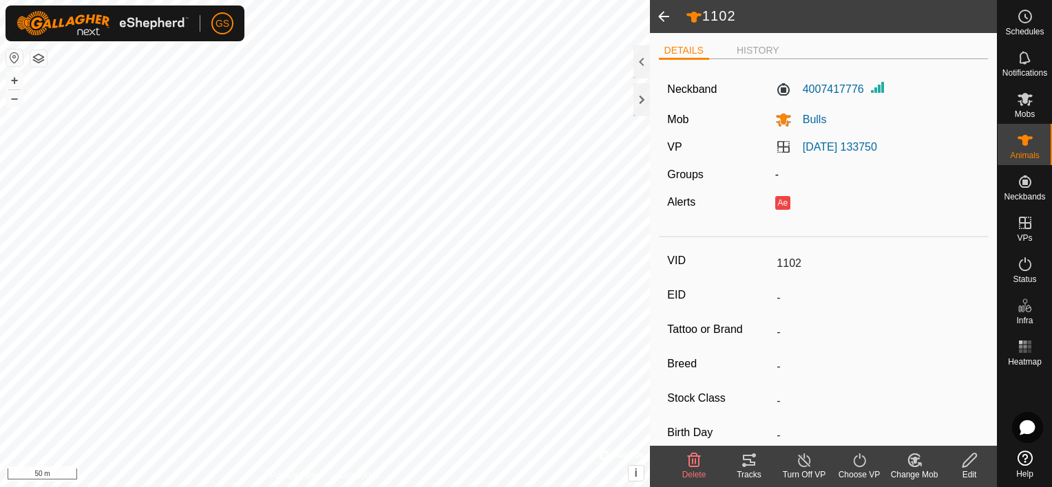
click at [973, 460] on icon at bounding box center [969, 460] width 17 height 17
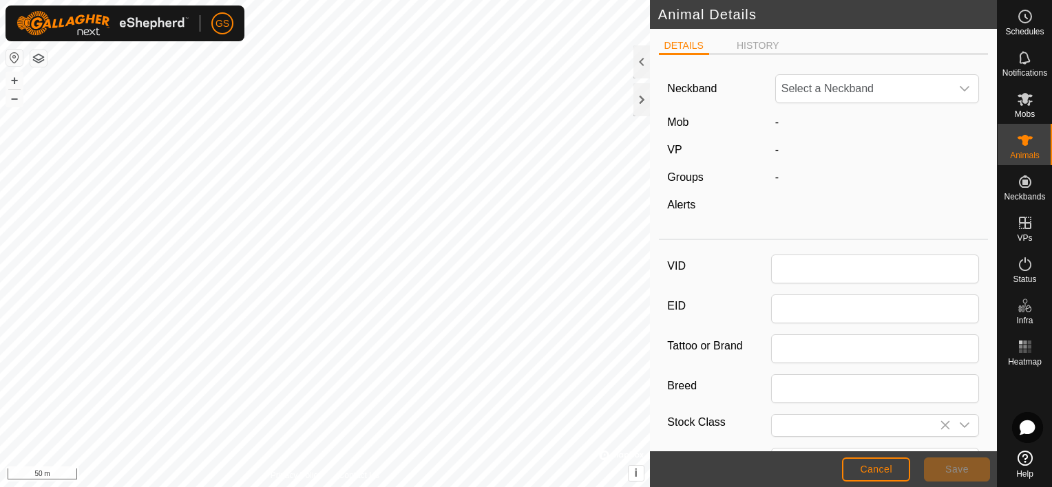
type input "1102"
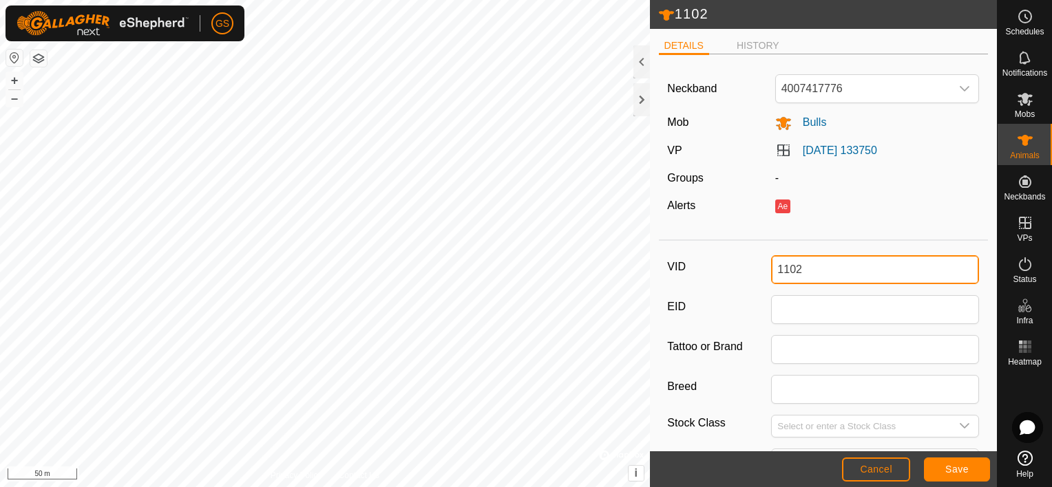
click at [829, 267] on input "1102" at bounding box center [875, 269] width 208 height 29
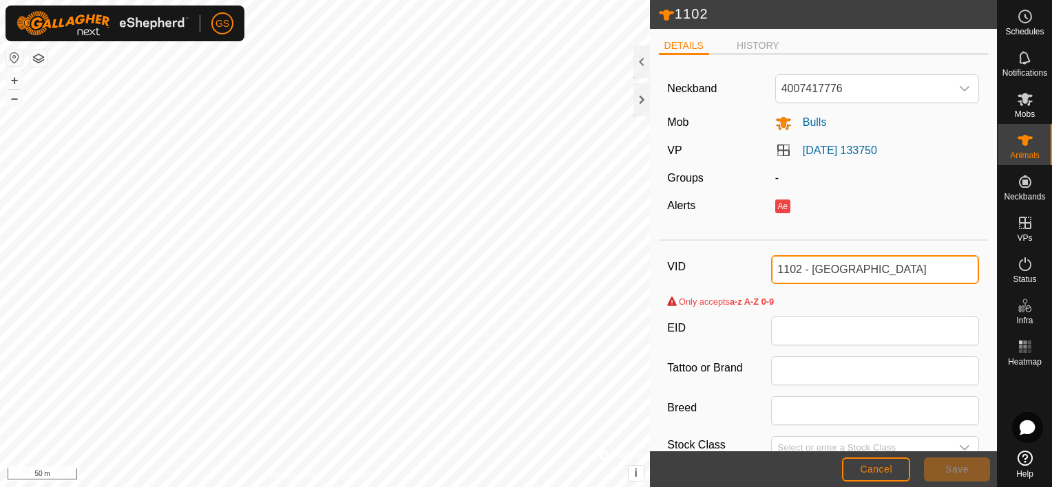
click at [810, 271] on input "1102 - [GEOGRAPHIC_DATA]" at bounding box center [875, 269] width 208 height 29
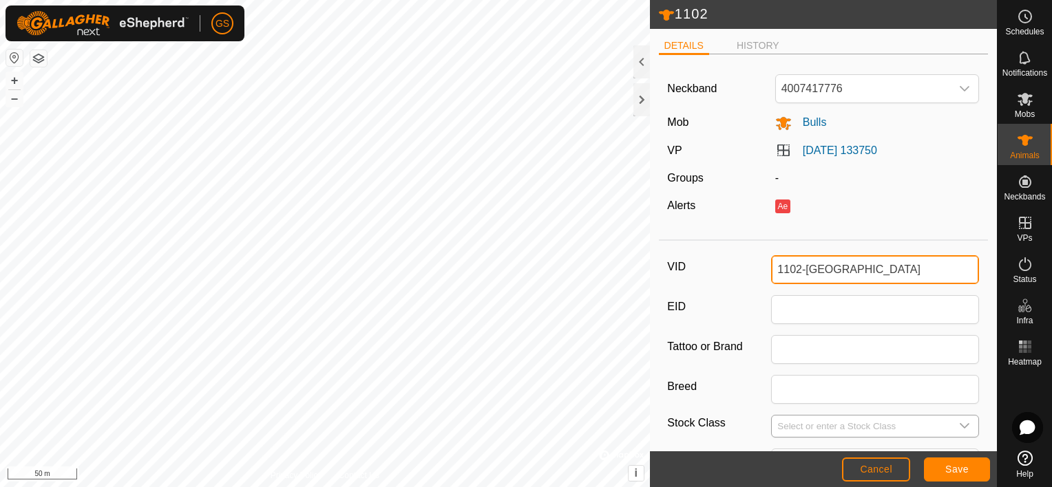
type input "1102-[GEOGRAPHIC_DATA]"
click at [959, 424] on icon "dropdown trigger" at bounding box center [964, 426] width 11 height 11
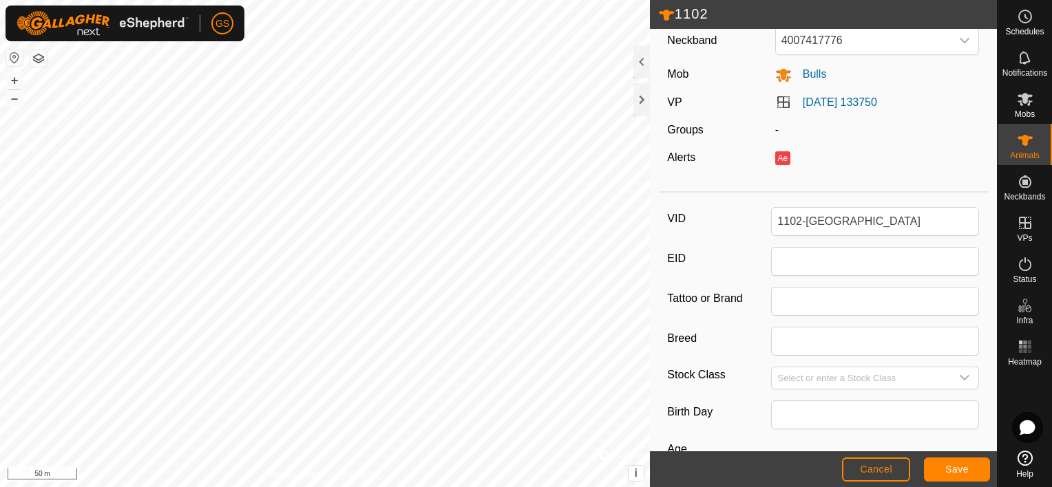
scroll to position [69, 0]
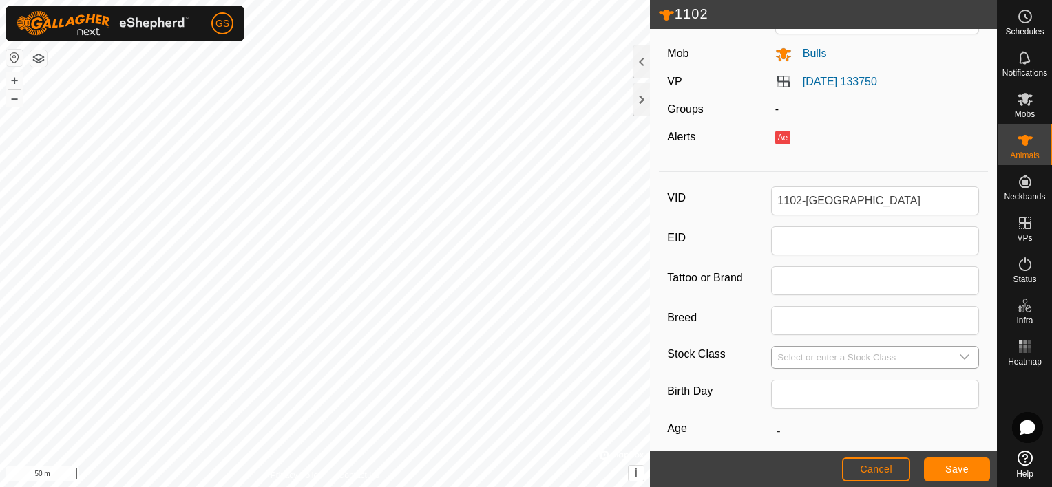
click at [963, 355] on div "dropdown trigger" at bounding box center [965, 357] width 28 height 21
click at [959, 359] on icon "dropdown trigger" at bounding box center [964, 357] width 11 height 11
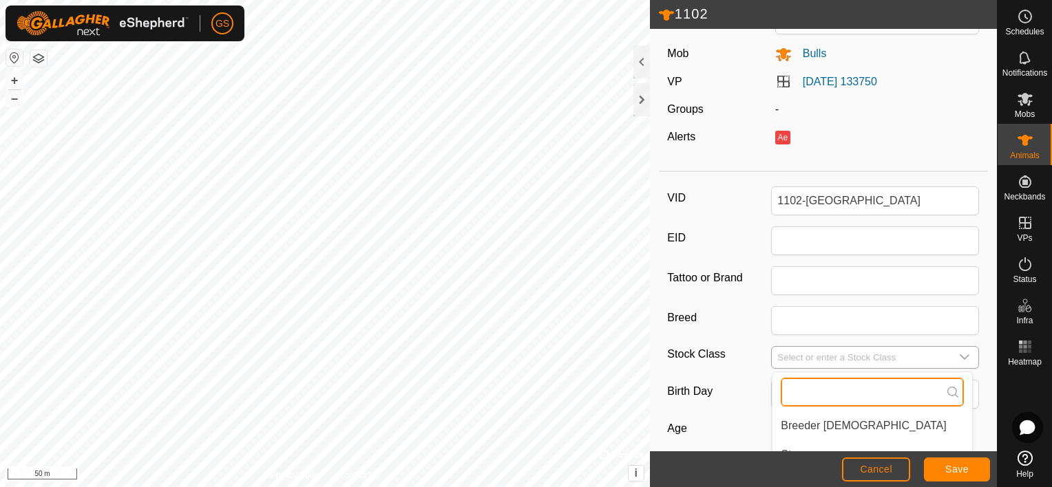
click at [882, 391] on input "text" at bounding box center [872, 392] width 183 height 29
type input "Bull"
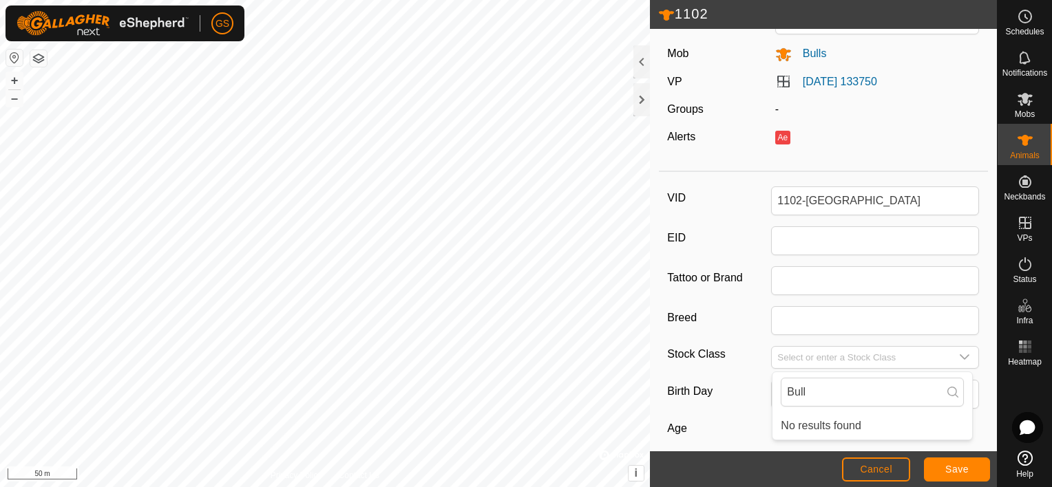
click at [972, 377] on div "VID 1102-[PERSON_NAME] EID Tattoo or Brand Breed Stock Class Bull No results fo…" at bounding box center [824, 391] width 330 height 426
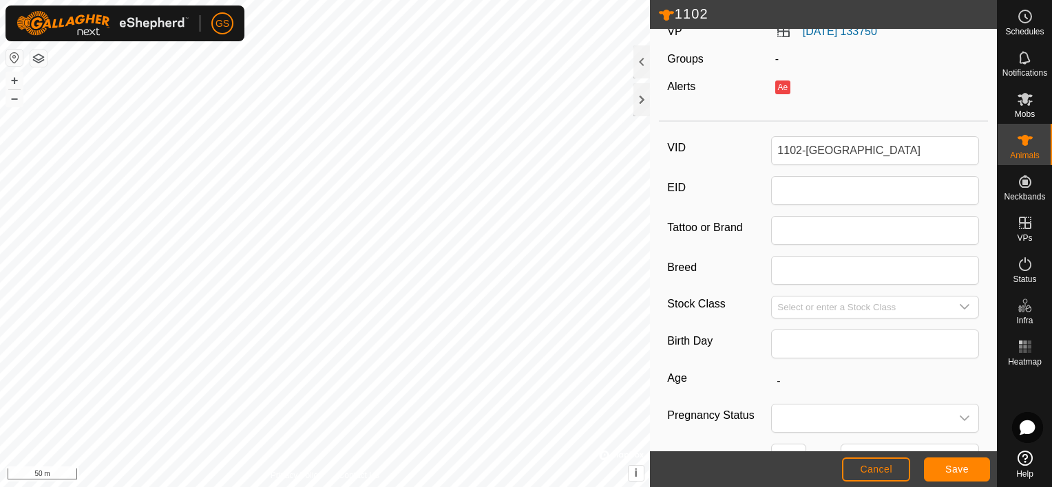
scroll to position [207, 0]
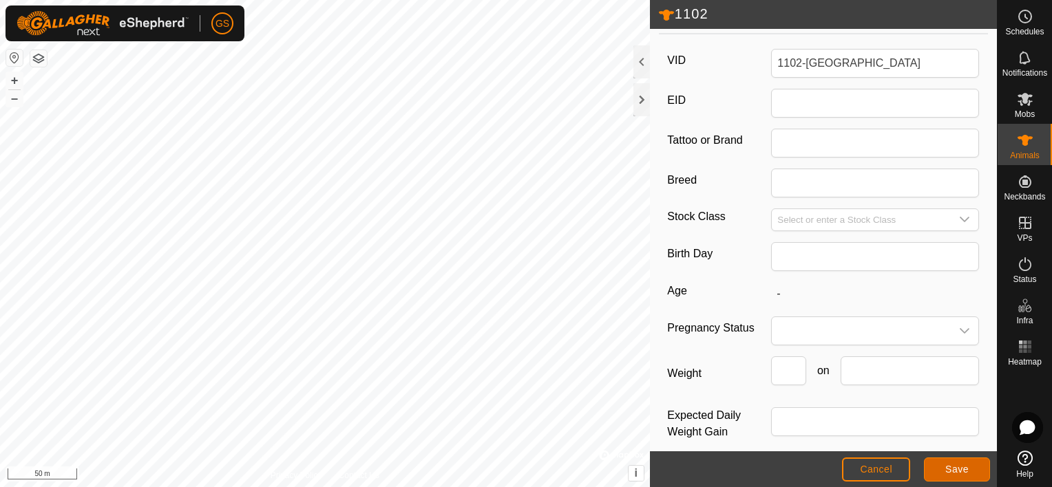
click at [961, 465] on span "Save" at bounding box center [956, 469] width 23 height 11
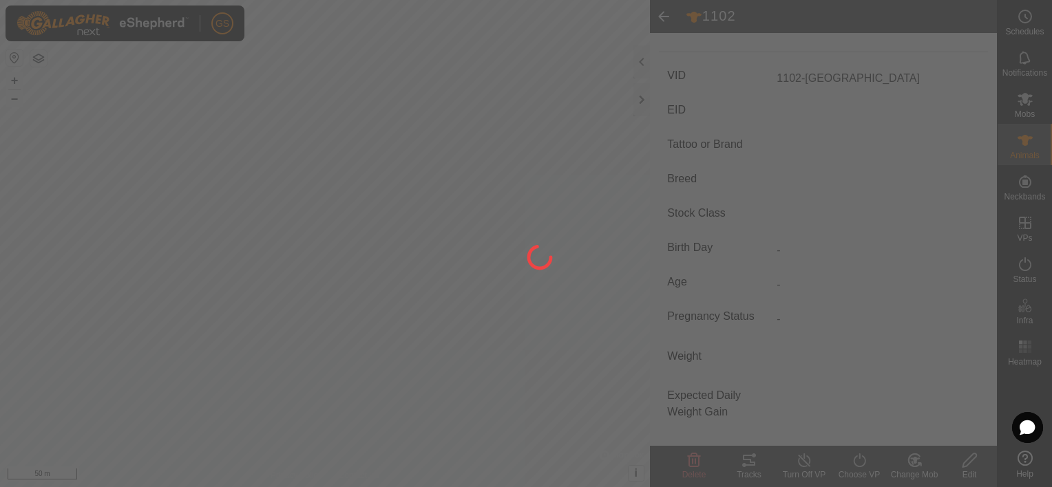
scroll to position [187, 0]
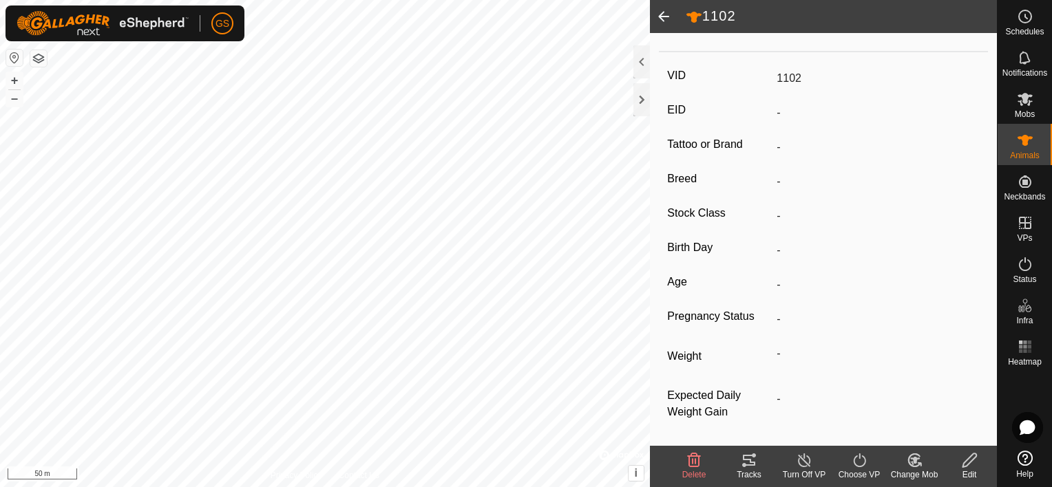
click at [810, 463] on icon at bounding box center [804, 460] width 17 height 17
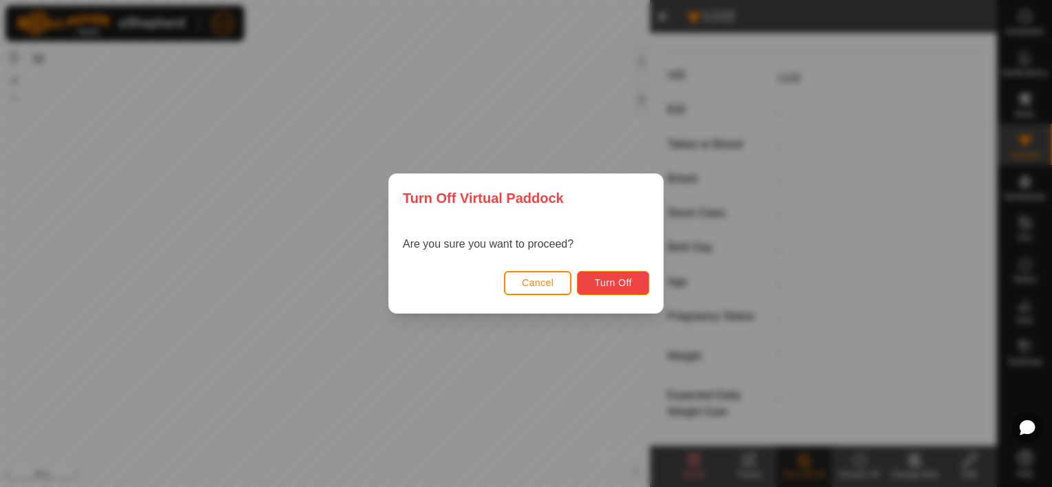
click at [610, 283] on span "Turn Off" at bounding box center [613, 282] width 38 height 11
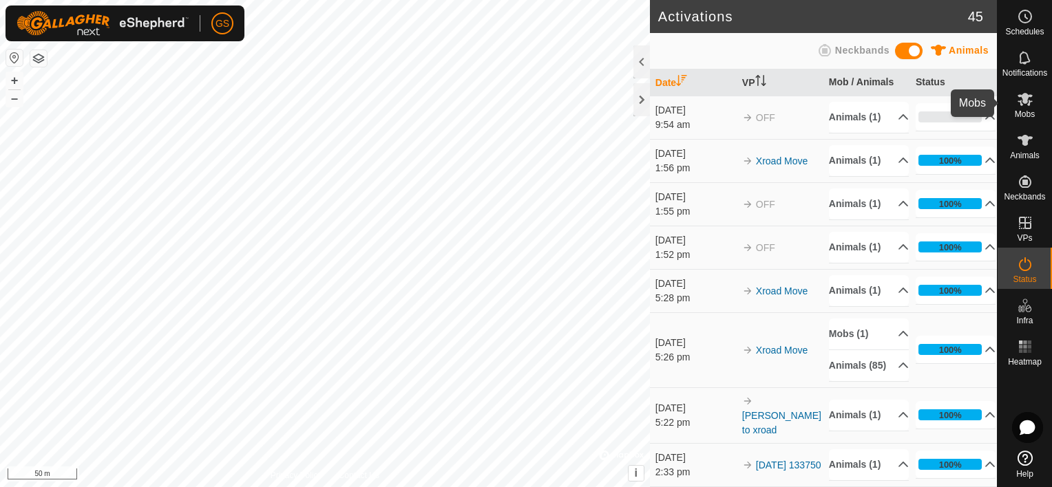
click at [1022, 107] on es-mob-svg-icon at bounding box center [1025, 99] width 25 height 22
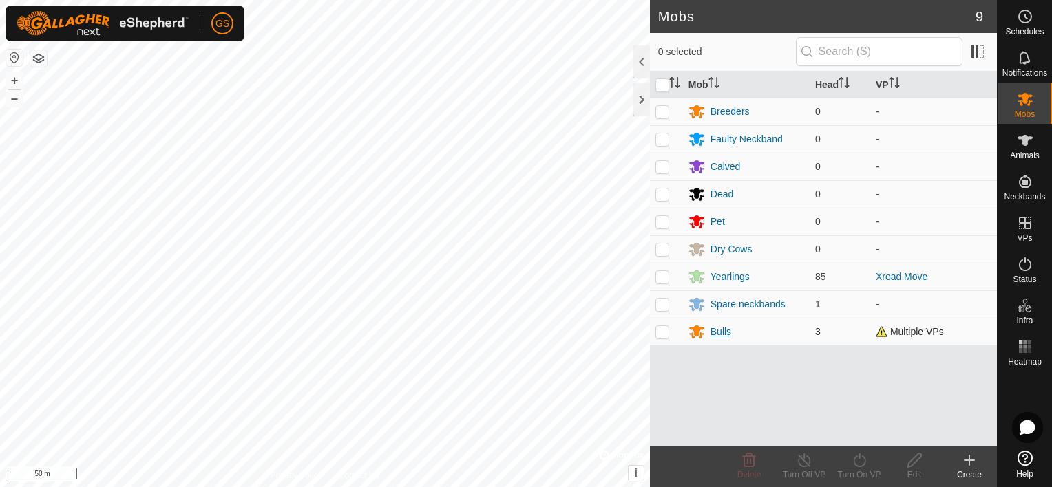
click at [724, 328] on div "Bulls" at bounding box center [720, 332] width 21 height 14
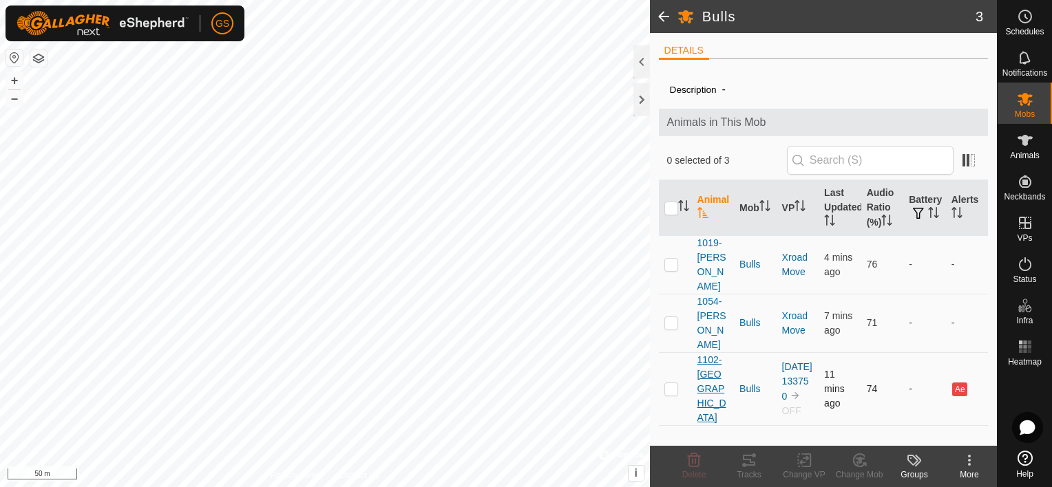
click at [715, 353] on span "1102-[GEOGRAPHIC_DATA]" at bounding box center [713, 389] width 32 height 72
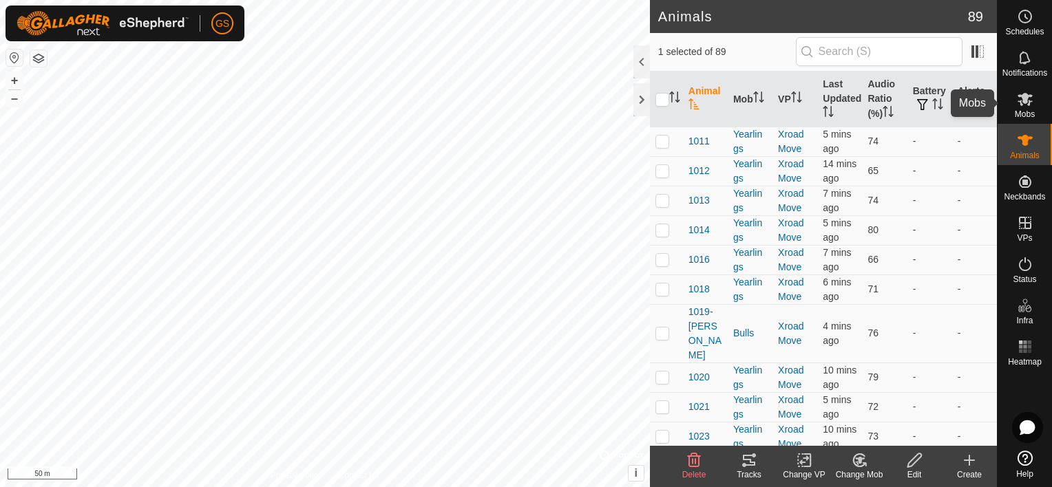
click at [1030, 105] on icon at bounding box center [1025, 99] width 17 height 17
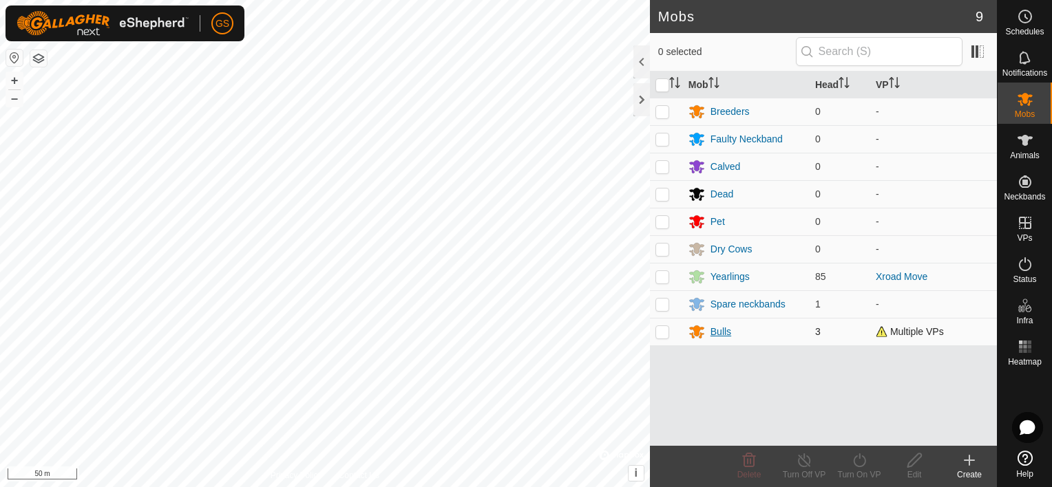
click at [725, 326] on div "Bulls" at bounding box center [720, 332] width 21 height 14
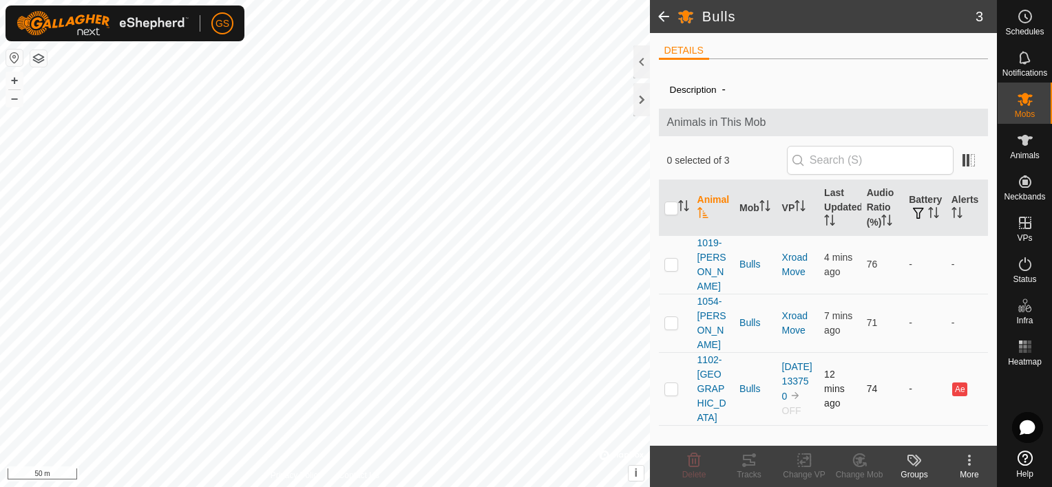
click at [672, 383] on p-checkbox at bounding box center [671, 388] width 14 height 11
click at [805, 463] on icon at bounding box center [804, 460] width 17 height 17
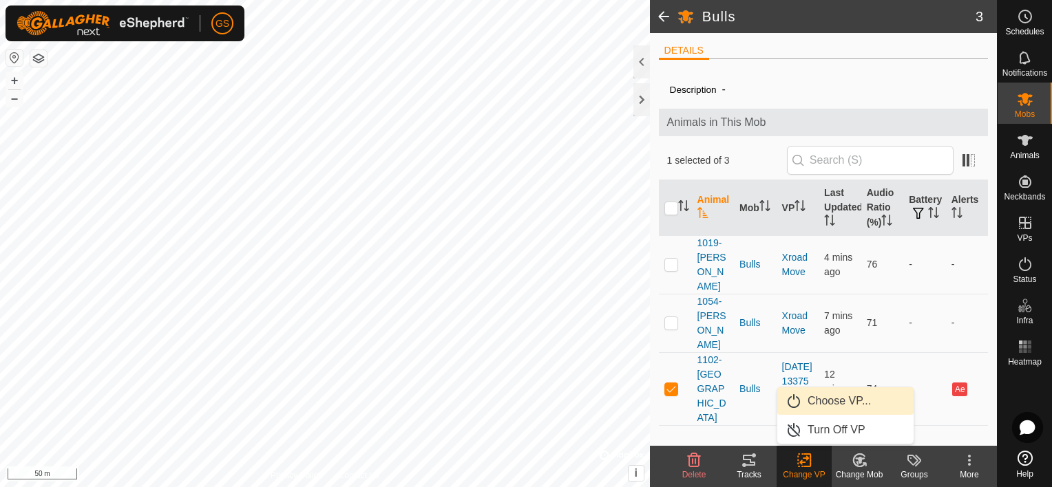
click at [843, 405] on link "Choose VP..." at bounding box center [845, 402] width 136 height 28
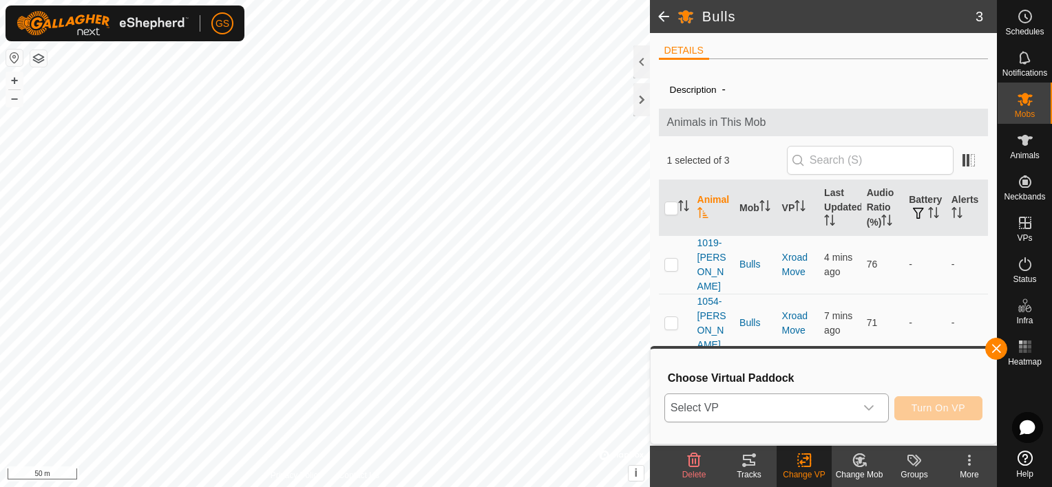
click at [878, 413] on div "dropdown trigger" at bounding box center [869, 408] width 28 height 28
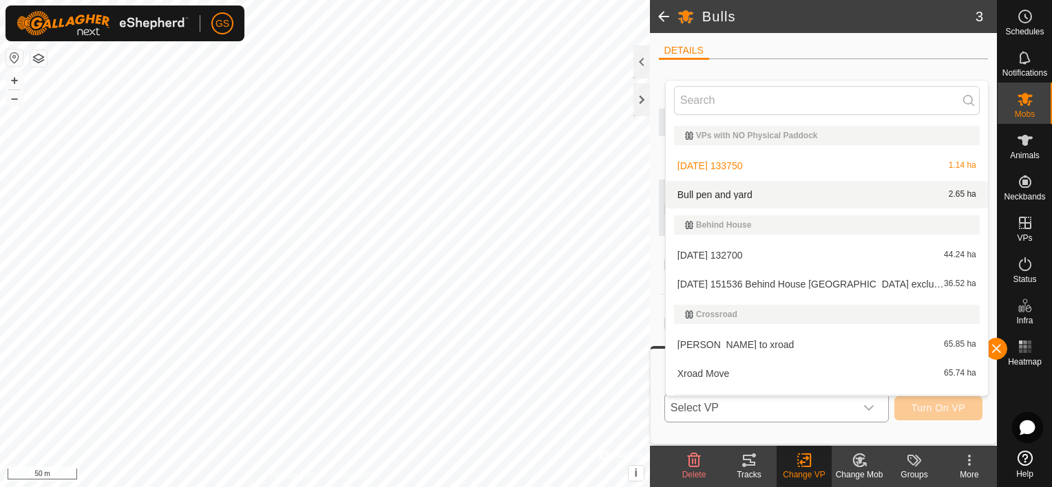
click at [740, 195] on li "Bull pen and yard 2.65 ha" at bounding box center [827, 195] width 322 height 28
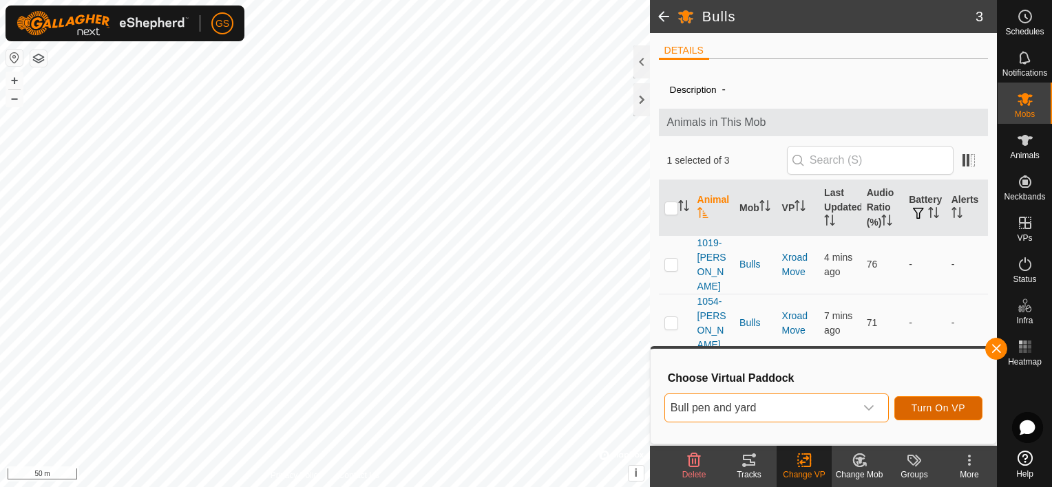
click at [950, 414] on button "Turn On VP" at bounding box center [938, 408] width 88 height 24
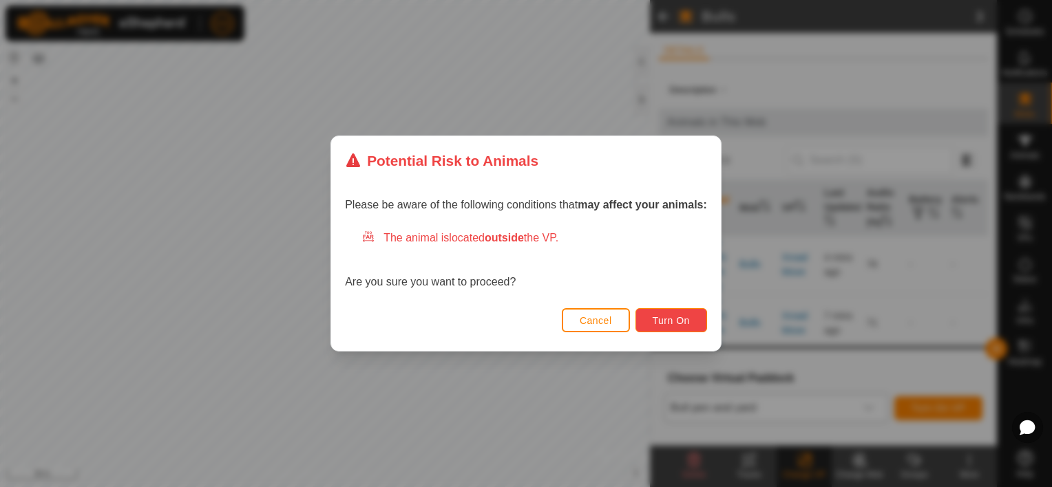
click at [669, 322] on span "Turn On" at bounding box center [671, 320] width 37 height 11
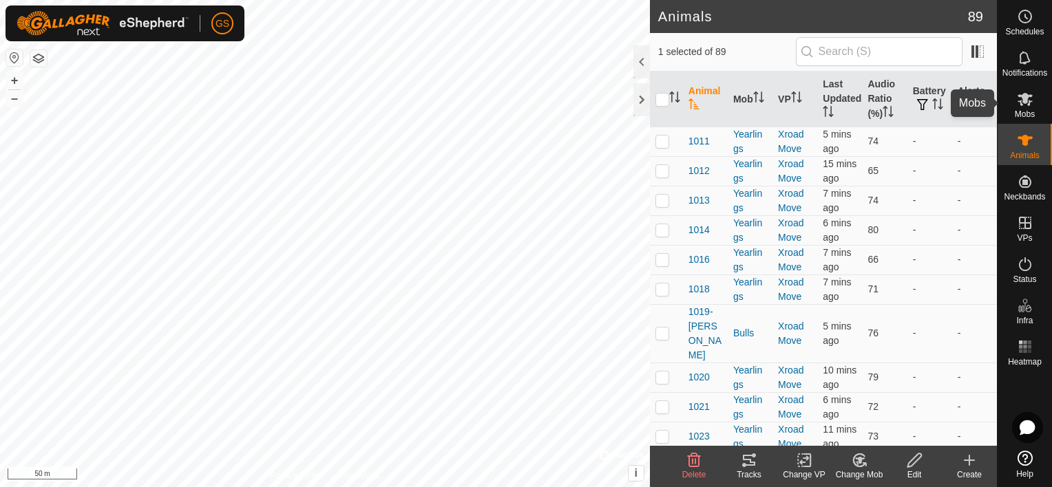
click at [1027, 101] on icon at bounding box center [1025, 99] width 17 height 17
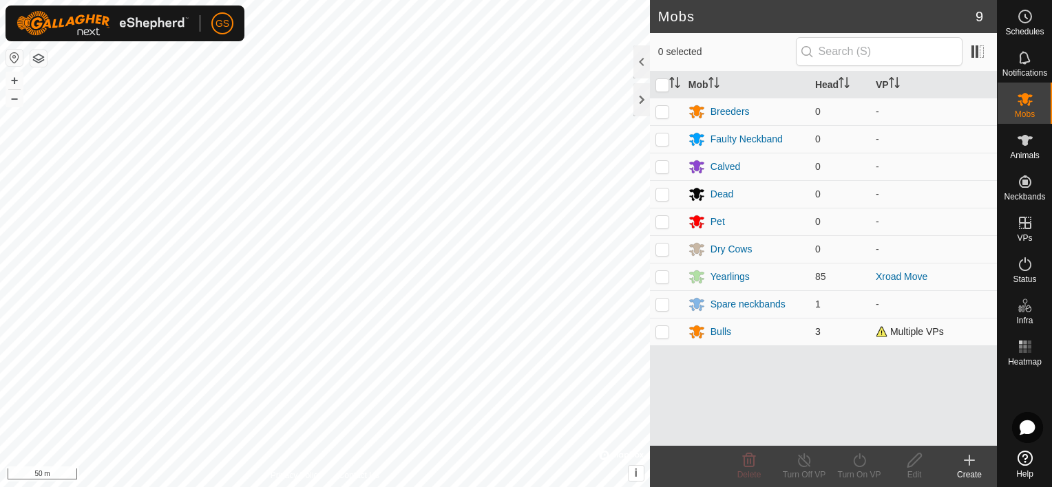
click at [664, 330] on p-checkbox at bounding box center [662, 331] width 14 height 11
click at [717, 336] on div "Bulls" at bounding box center [720, 332] width 21 height 14
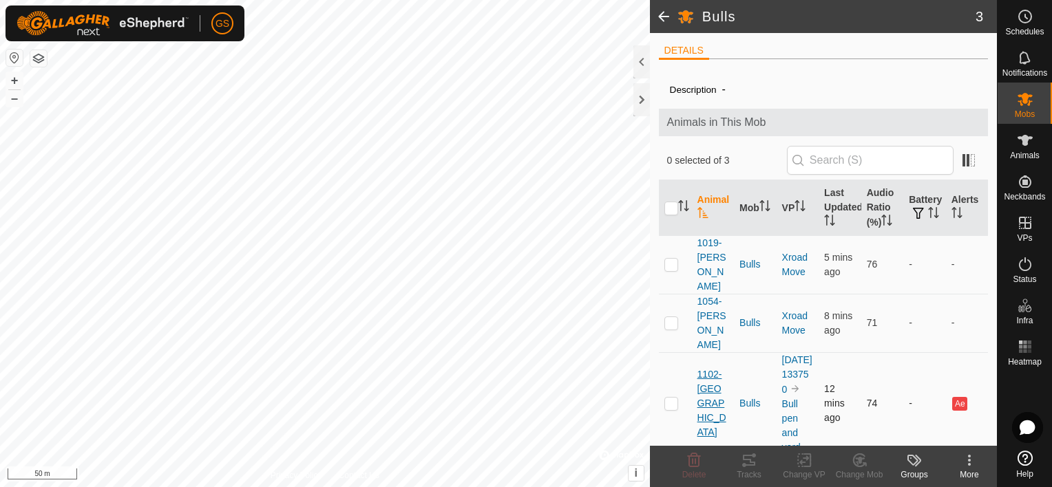
click at [710, 368] on span "1102-[GEOGRAPHIC_DATA]" at bounding box center [713, 404] width 32 height 72
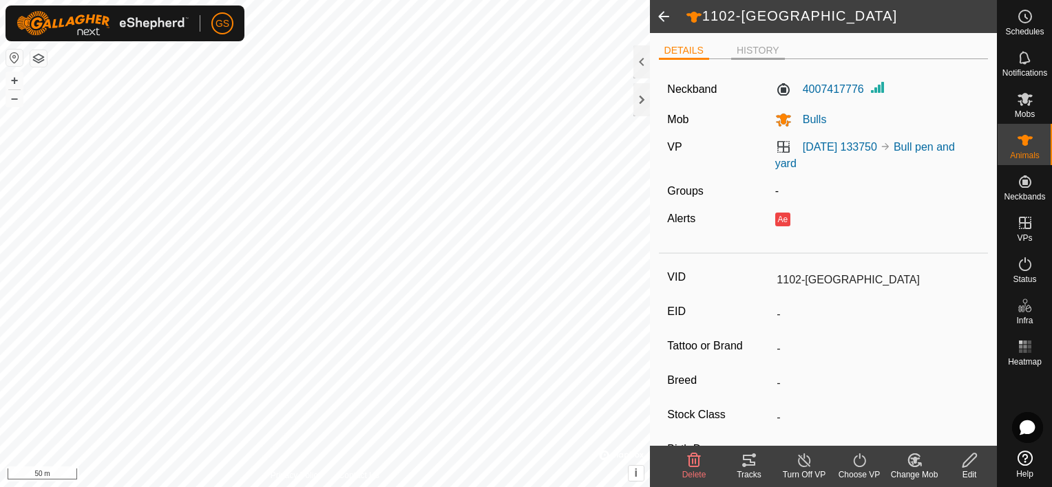
click at [752, 53] on li "HISTORY" at bounding box center [758, 51] width 54 height 17
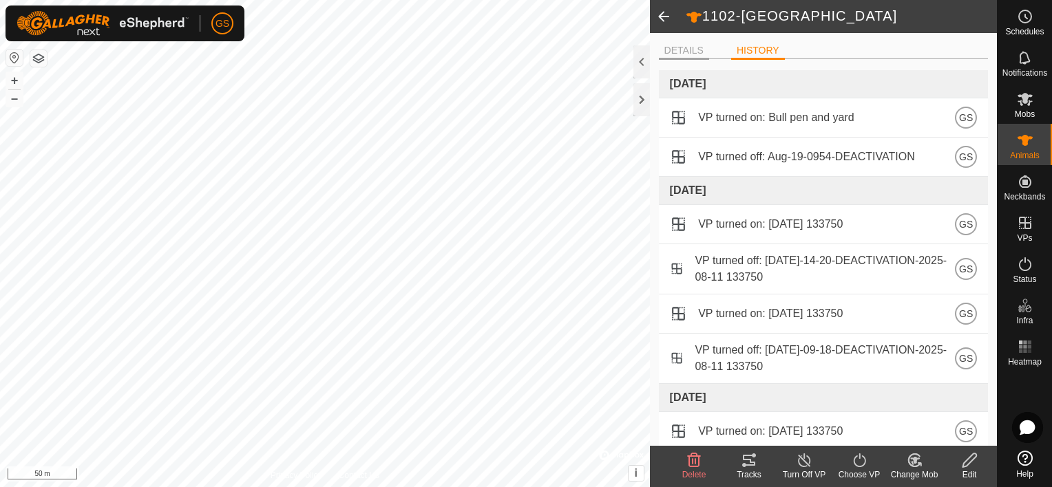
click at [696, 45] on li "DETAILS" at bounding box center [684, 51] width 50 height 17
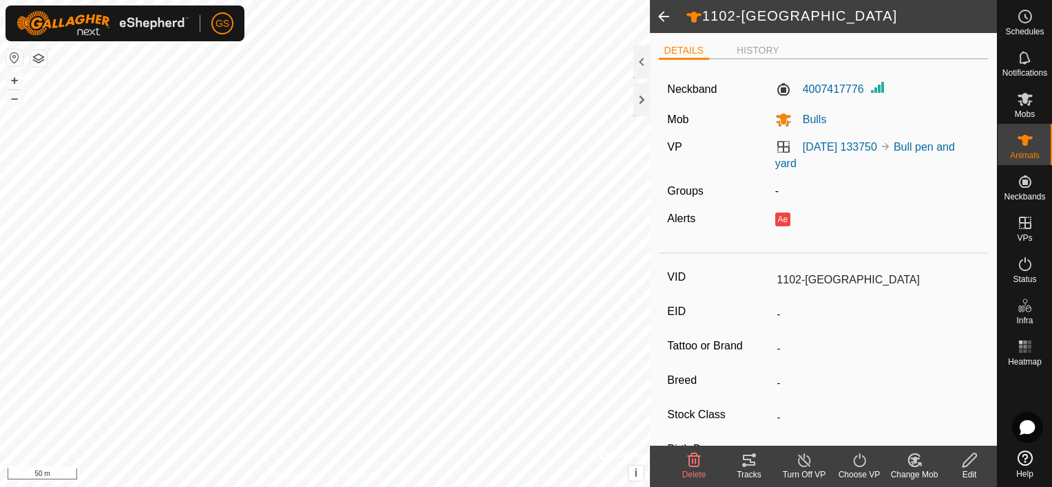
click at [664, 19] on span at bounding box center [664, 16] width 28 height 33
